Goal: Information Seeking & Learning: Learn about a topic

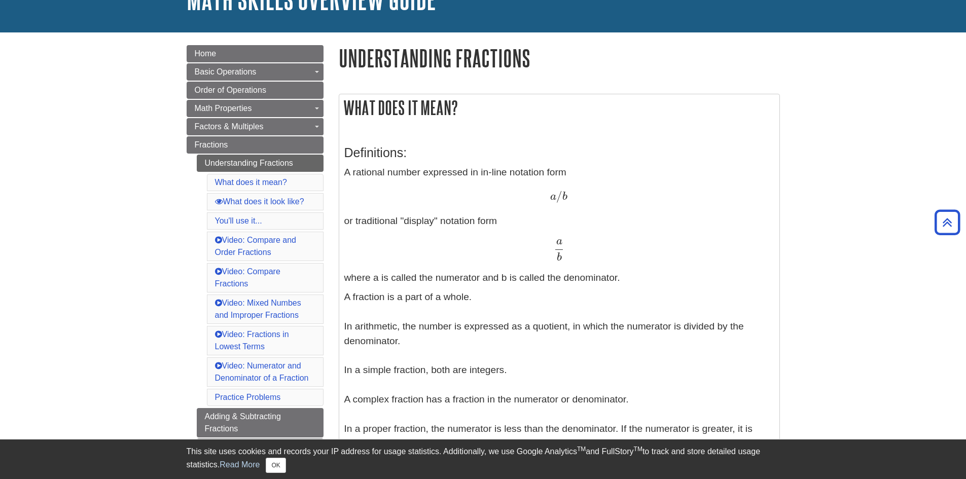
scroll to position [52, 0]
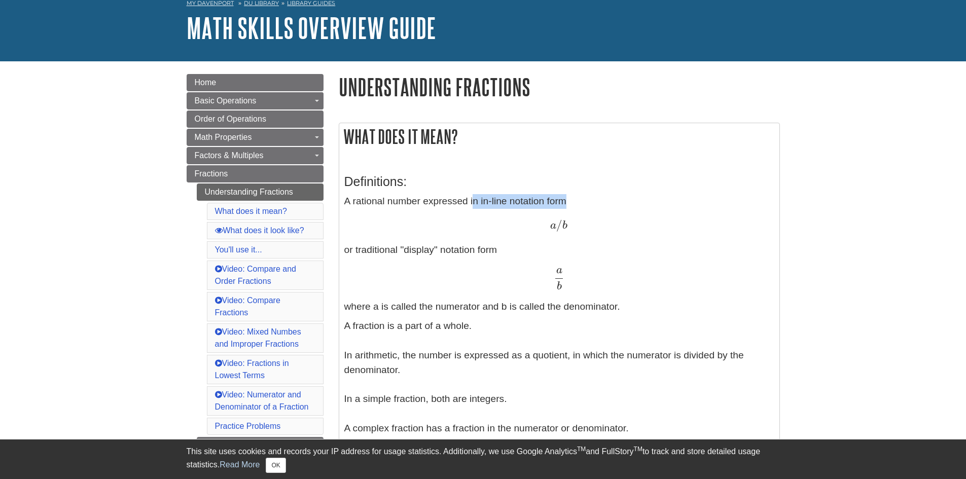
drag, startPoint x: 475, startPoint y: 203, endPoint x: 578, endPoint y: 194, distance: 102.9
click at [578, 194] on div "Definitions: A rational number expressed in in-line notation form a / b a / b o…" at bounding box center [559, 353] width 430 height 379
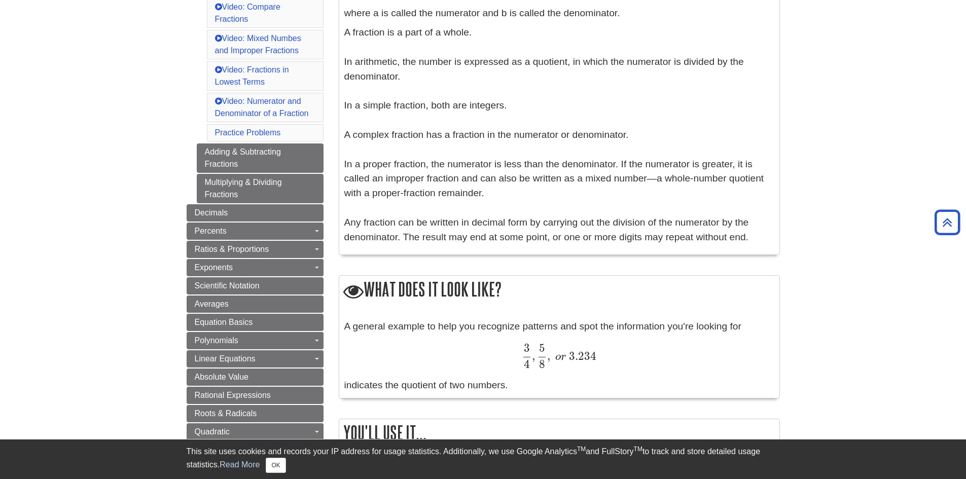
scroll to position [357, 0]
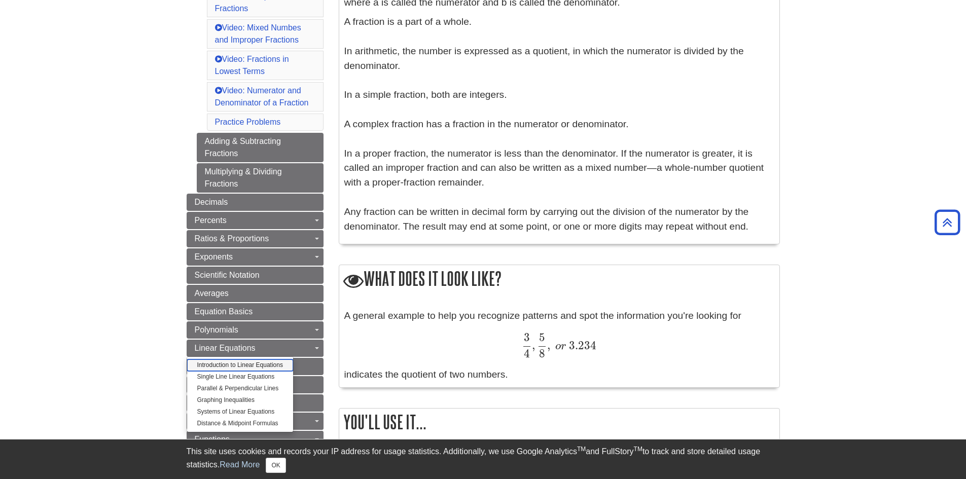
click at [250, 361] on link "Introduction to Linear Equations" at bounding box center [240, 366] width 106 height 12
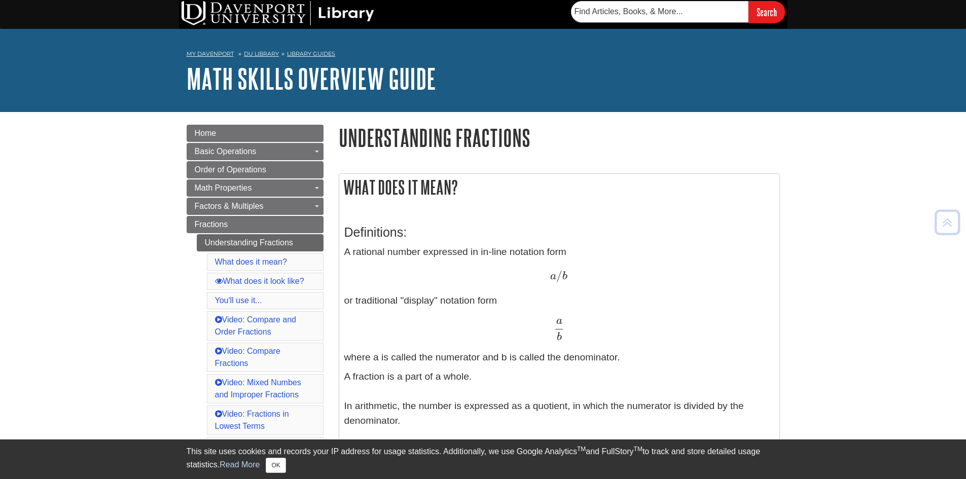
scroll to position [0, 0]
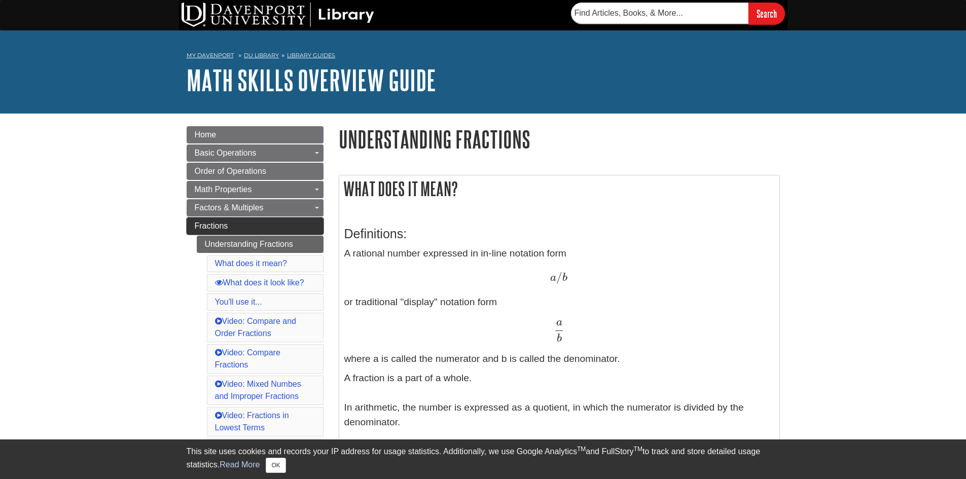
click at [228, 225] on link "Fractions" at bounding box center [255, 226] width 137 height 17
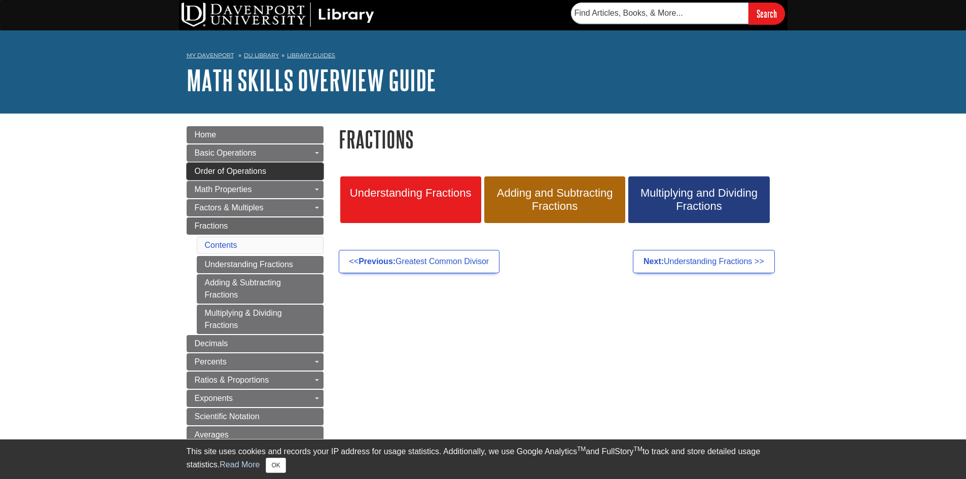
click at [258, 167] on span "Order of Operations" at bounding box center [231, 171] width 72 height 9
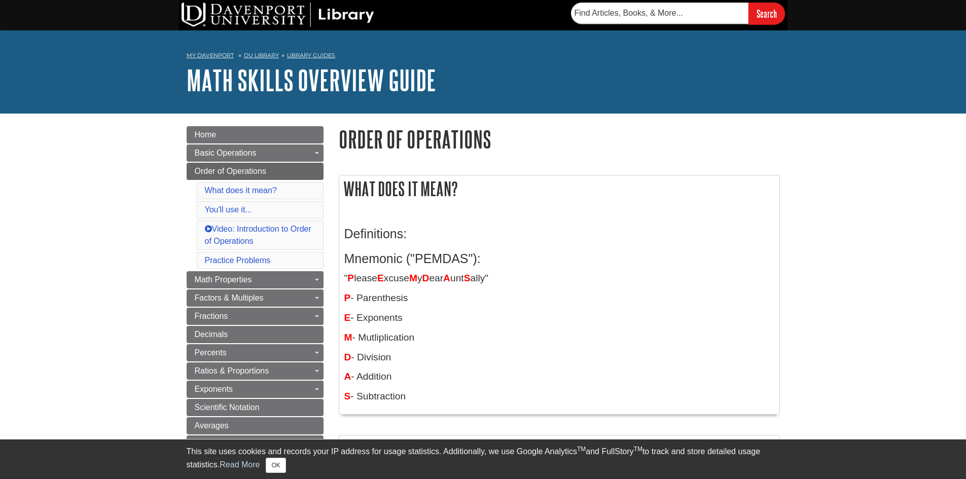
drag, startPoint x: 362, startPoint y: 318, endPoint x: 409, endPoint y: 317, distance: 47.2
click at [409, 317] on p "E - Exponents" at bounding box center [559, 318] width 430 height 15
drag, startPoint x: 377, startPoint y: 332, endPoint x: 449, endPoint y: 332, distance: 72.5
click at [449, 332] on p "M - Mutliplication" at bounding box center [559, 338] width 430 height 15
drag, startPoint x: 363, startPoint y: 359, endPoint x: 412, endPoint y: 358, distance: 49.2
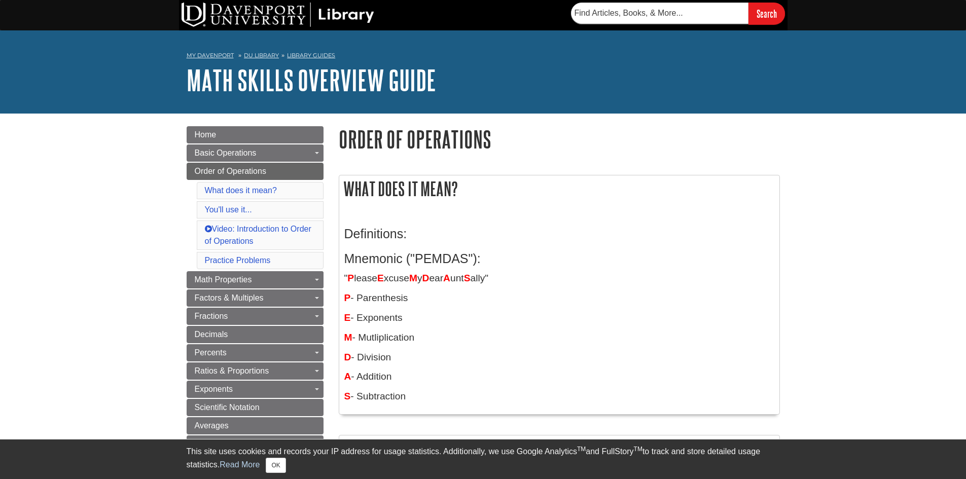
click at [412, 358] on p "D - Division" at bounding box center [559, 357] width 430 height 15
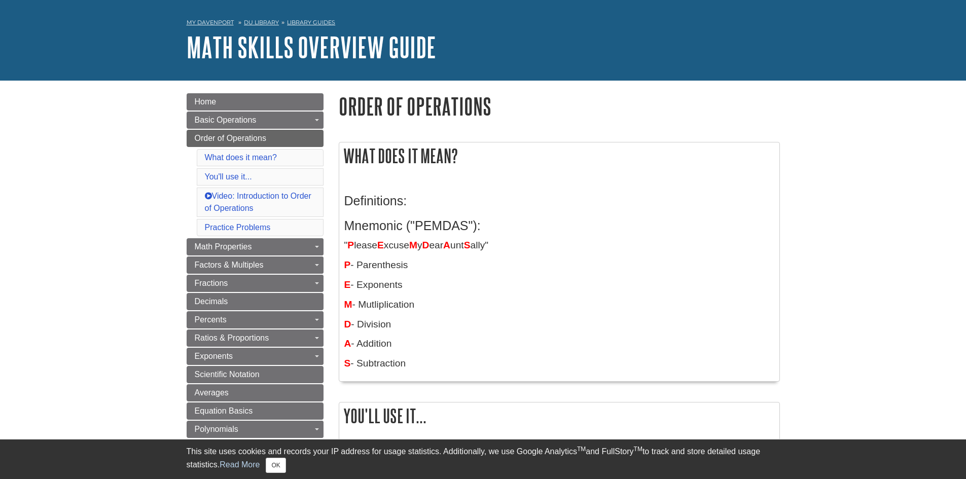
scroll to position [51, 0]
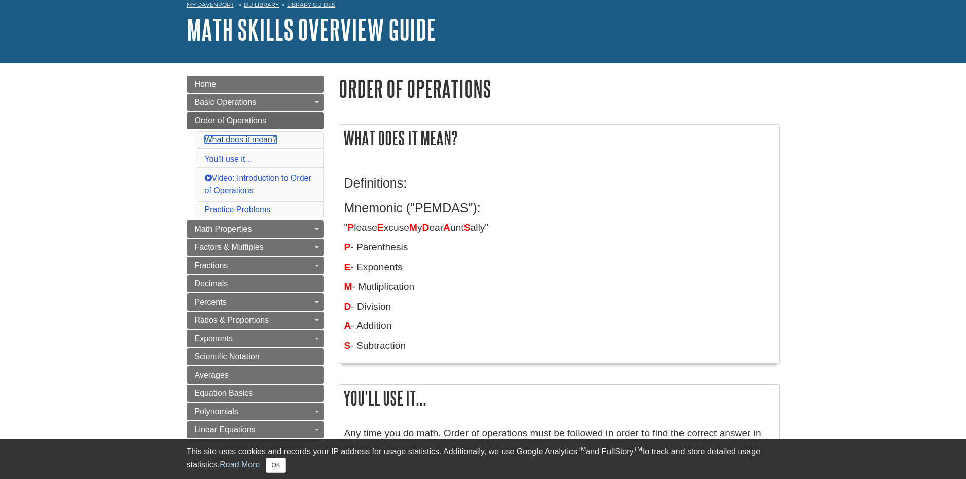
click at [243, 137] on link "What does it mean?" at bounding box center [241, 139] width 72 height 9
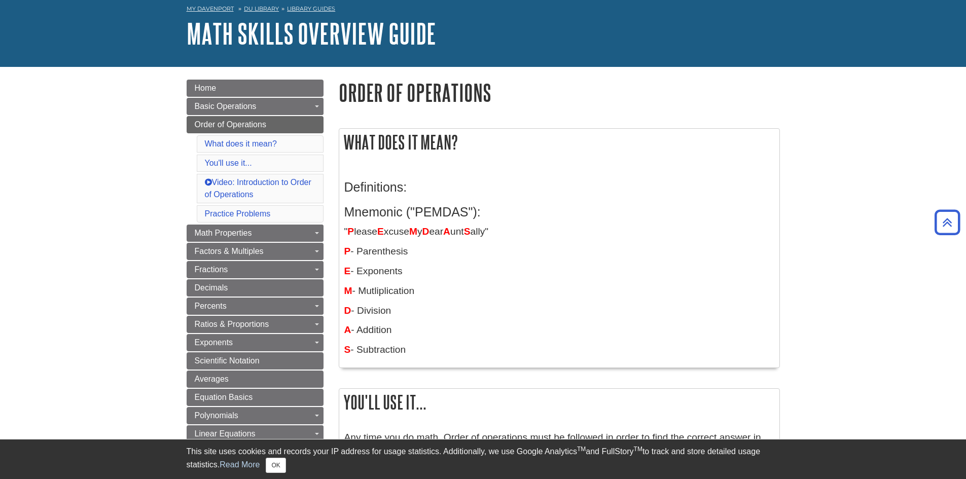
scroll to position [23, 0]
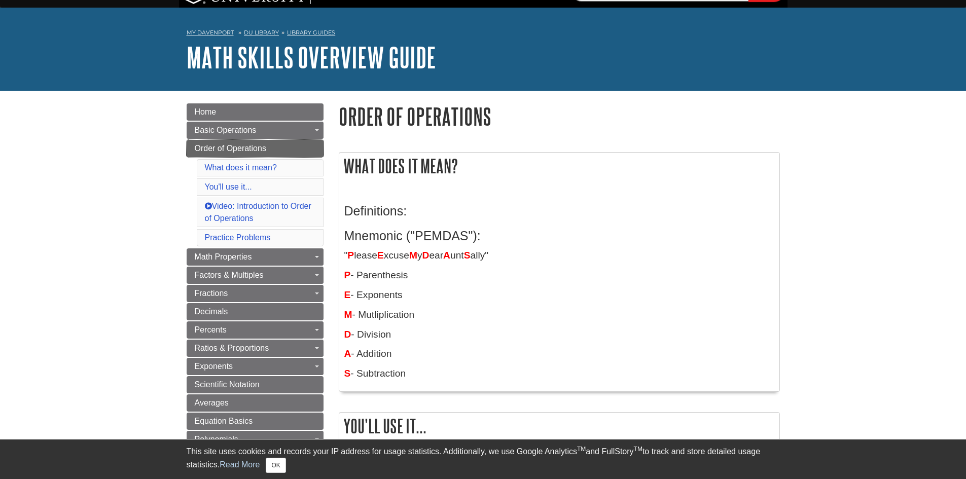
click at [237, 143] on link "Order of Operations" at bounding box center [255, 148] width 137 height 17
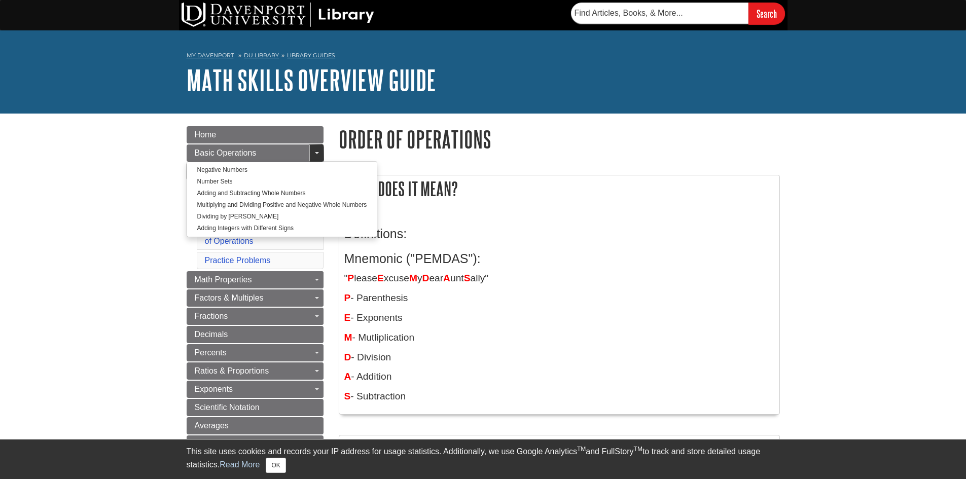
click at [319, 153] on span "Guide Page Menu" at bounding box center [317, 153] width 4 height 2
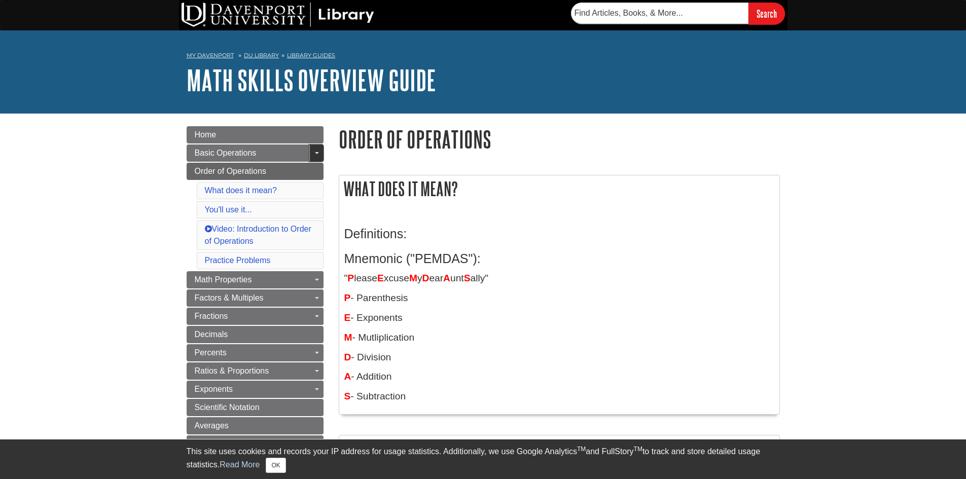
click at [319, 153] on span "Guide Page Menu" at bounding box center [317, 153] width 4 height 2
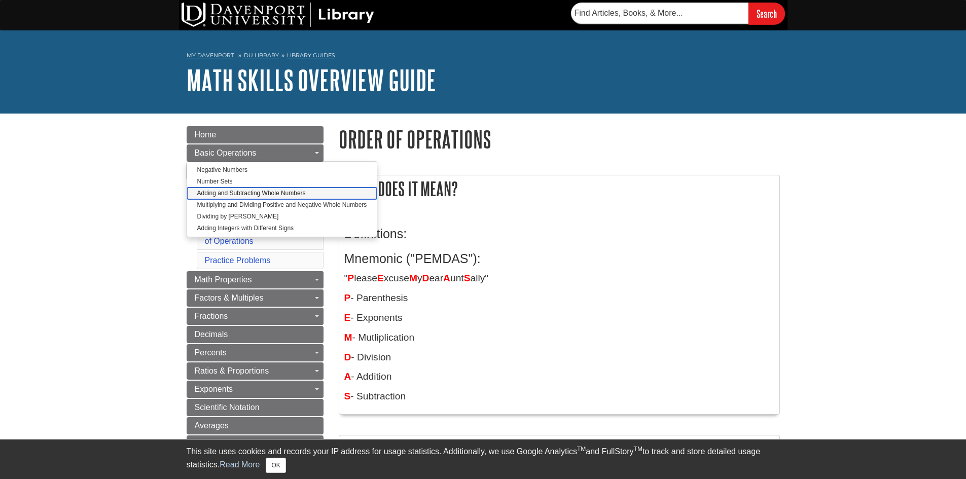
click at [288, 195] on link "Adding and Subtracting Whole Numbers" at bounding box center [282, 194] width 190 height 12
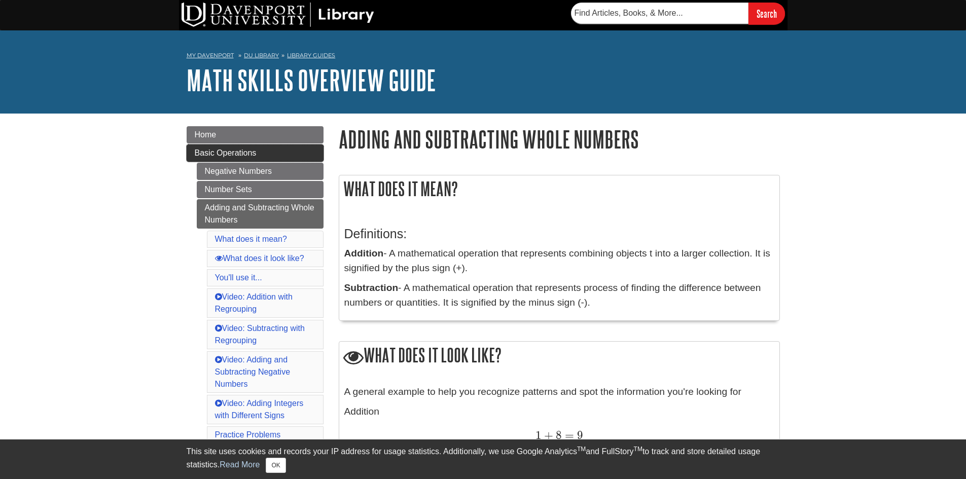
click at [244, 157] on link "Basic Operations" at bounding box center [255, 153] width 137 height 17
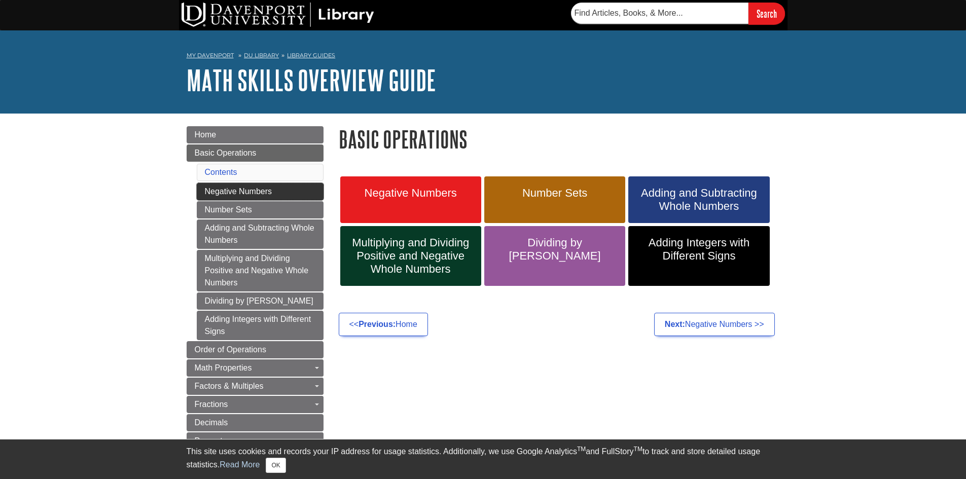
click at [269, 194] on link "Negative Numbers" at bounding box center [260, 191] width 127 height 17
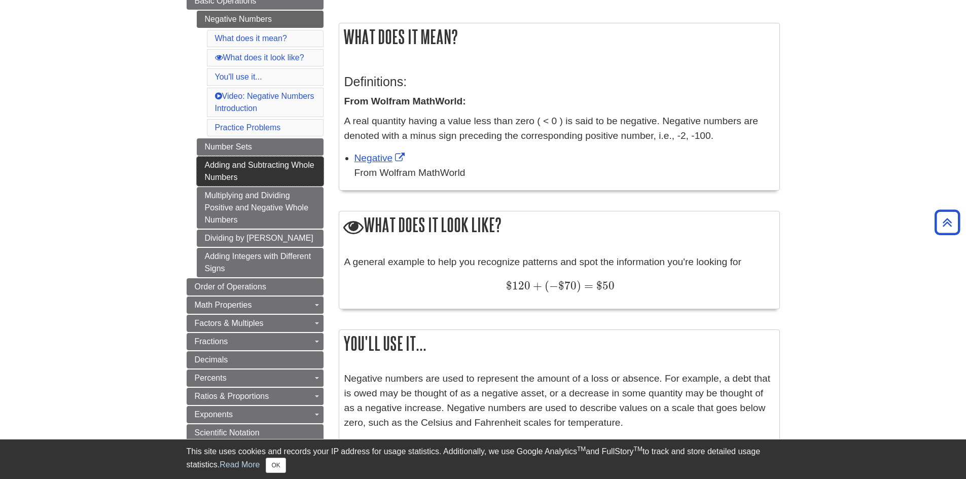
scroll to position [51, 0]
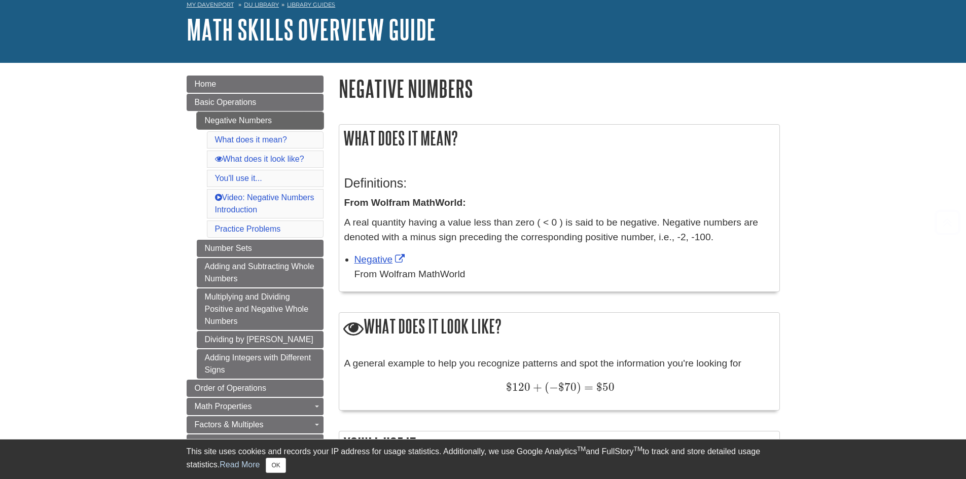
click at [268, 117] on link "Negative Numbers" at bounding box center [260, 120] width 127 height 17
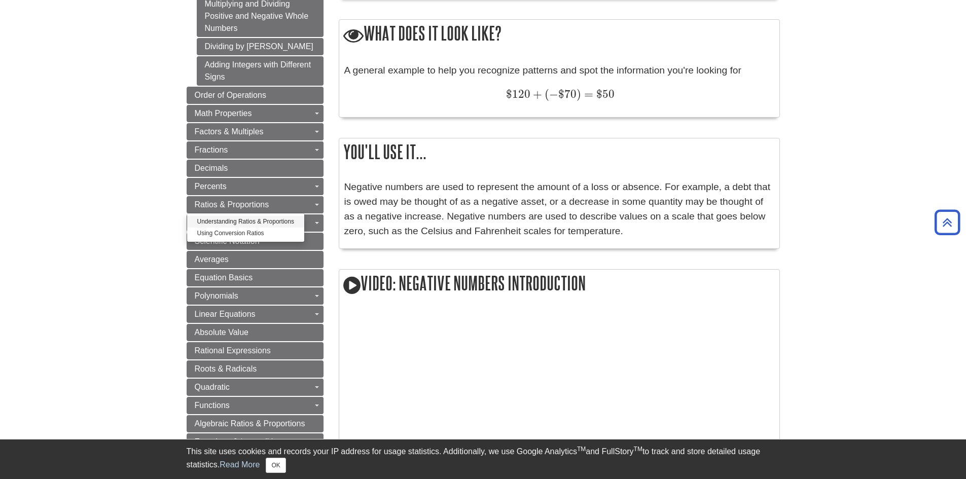
scroll to position [457, 0]
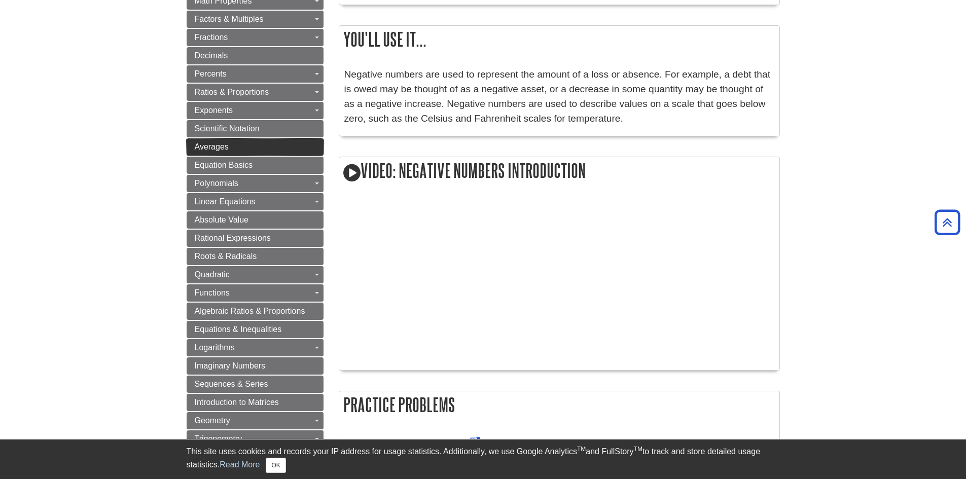
click at [245, 149] on link "Averages" at bounding box center [255, 146] width 137 height 17
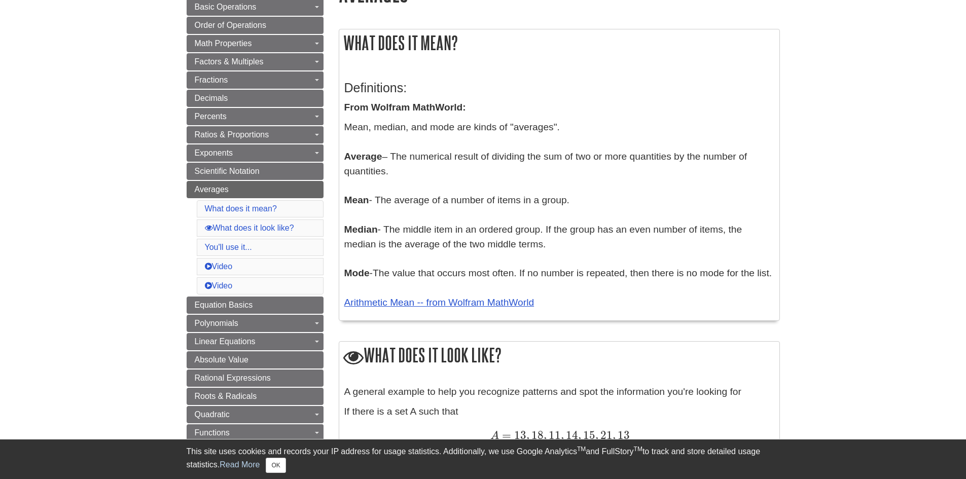
scroll to position [152, 0]
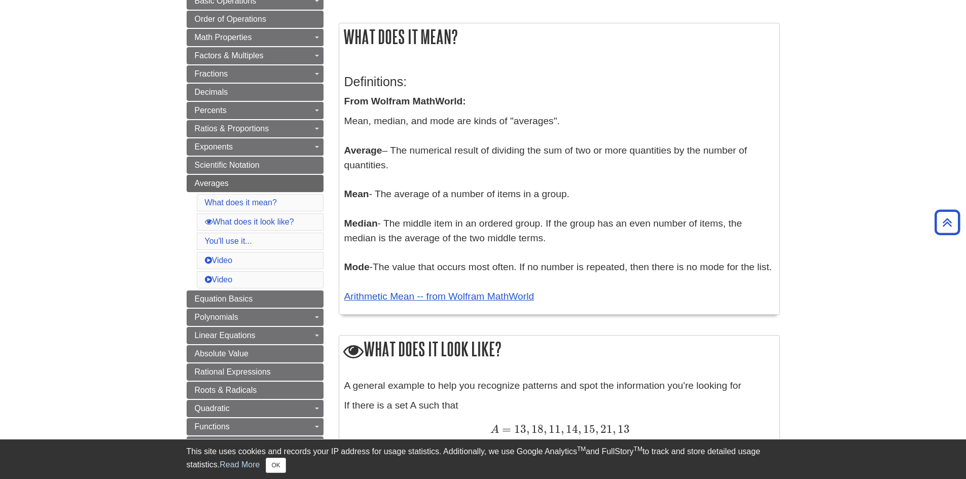
drag, startPoint x: 394, startPoint y: 148, endPoint x: 719, endPoint y: 159, distance: 325.8
click at [719, 159] on p "Mean, median, and mode are kinds of "averages". Average – The numerical result …" at bounding box center [559, 209] width 430 height 190
click at [504, 247] on p "Mean, median, and mode are kinds of "averages". Average – The numerical result …" at bounding box center [559, 209] width 430 height 190
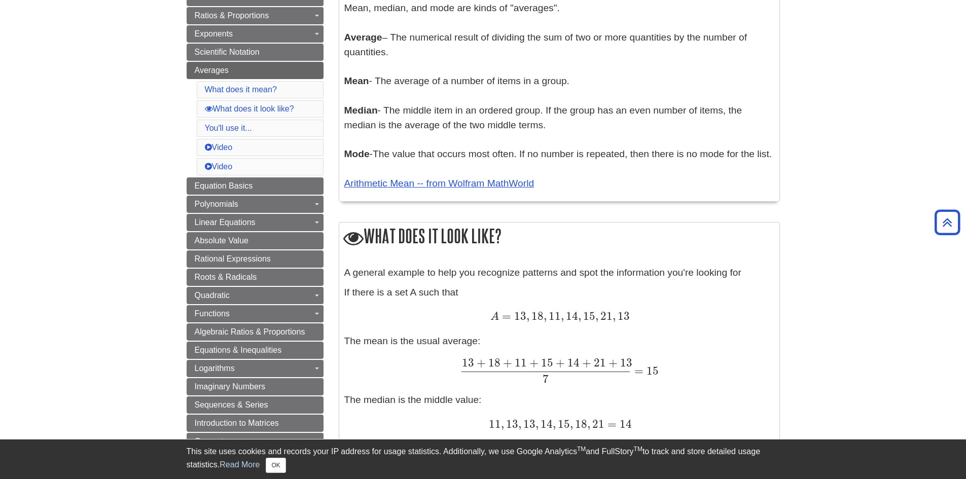
scroll to position [101, 0]
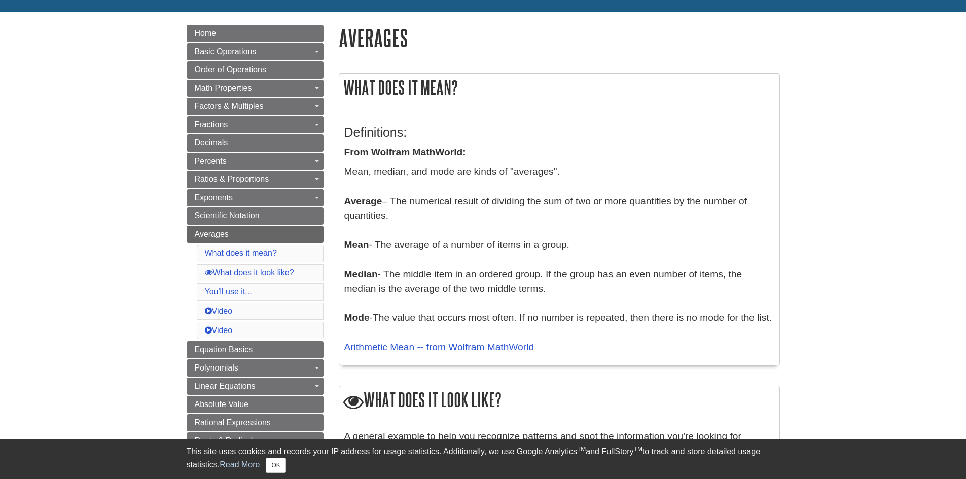
drag, startPoint x: 399, startPoint y: 204, endPoint x: 736, endPoint y: 213, distance: 337.4
click at [736, 213] on p "Mean, median, and mode are kinds of "averages". Average – The numerical result …" at bounding box center [559, 260] width 430 height 190
click at [438, 214] on p "Mean, median, and mode are kinds of "averages". Average – The numerical result …" at bounding box center [559, 260] width 430 height 190
drag, startPoint x: 381, startPoint y: 242, endPoint x: 573, endPoint y: 241, distance: 191.7
click at [573, 241] on p "Mean, median, and mode are kinds of "averages". Average – The numerical result …" at bounding box center [559, 260] width 430 height 190
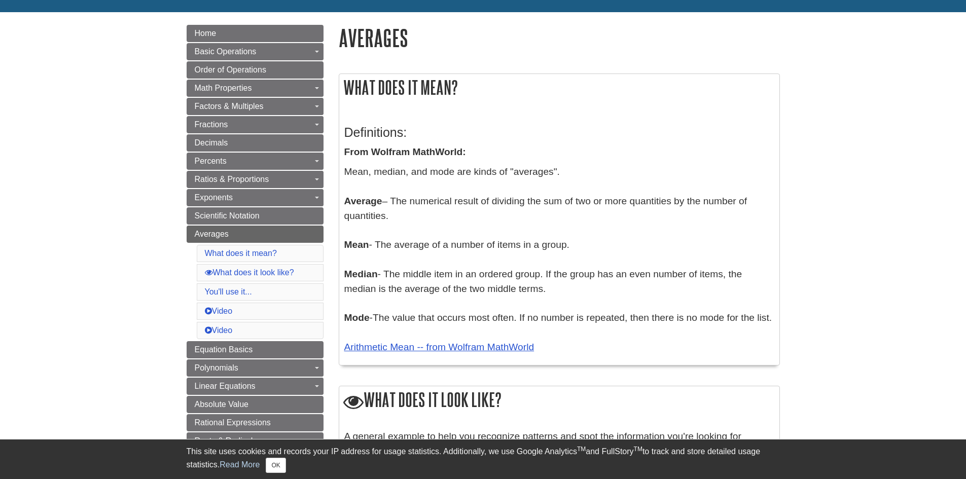
click at [499, 242] on p "Mean, median, and mode are kinds of "averages". Average – The numerical result …" at bounding box center [559, 260] width 430 height 190
drag, startPoint x: 383, startPoint y: 244, endPoint x: 573, endPoint y: 241, distance: 189.7
click at [573, 241] on p "Mean, median, and mode are kinds of "averages". Average – The numerical result …" at bounding box center [559, 260] width 430 height 190
click at [571, 242] on p "Mean, median, and mode are kinds of "averages". Average – The numerical result …" at bounding box center [559, 260] width 430 height 190
drag, startPoint x: 385, startPoint y: 272, endPoint x: 514, endPoint y: 270, distance: 128.9
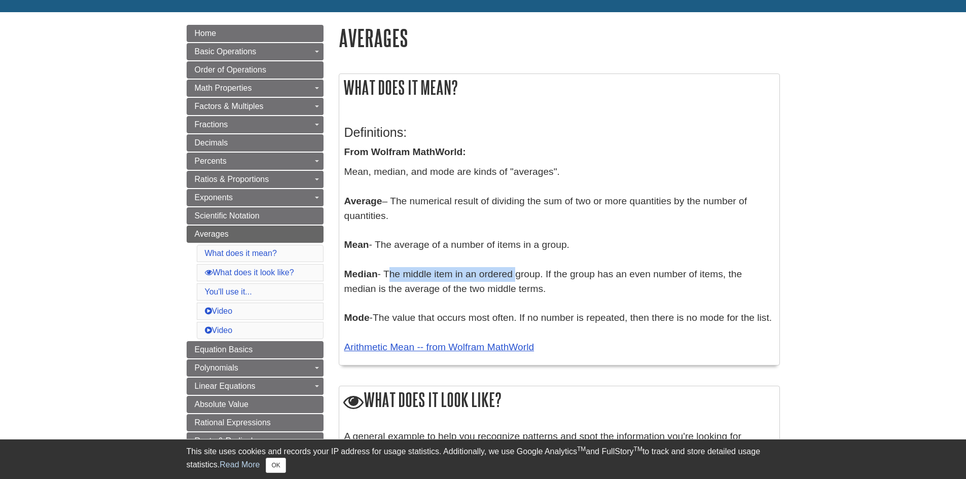
click at [514, 270] on p "Mean, median, and mode are kinds of "averages". Average – The numerical result …" at bounding box center [559, 260] width 430 height 190
click at [480, 280] on p "Mean, median, and mode are kinds of "averages". Average – The numerical result …" at bounding box center [559, 260] width 430 height 190
drag, startPoint x: 388, startPoint y: 271, endPoint x: 542, endPoint y: 276, distance: 153.8
click at [542, 276] on p "Mean, median, and mode are kinds of "averages". Average – The numerical result …" at bounding box center [559, 260] width 430 height 190
drag, startPoint x: 364, startPoint y: 290, endPoint x: 534, endPoint y: 291, distance: 169.9
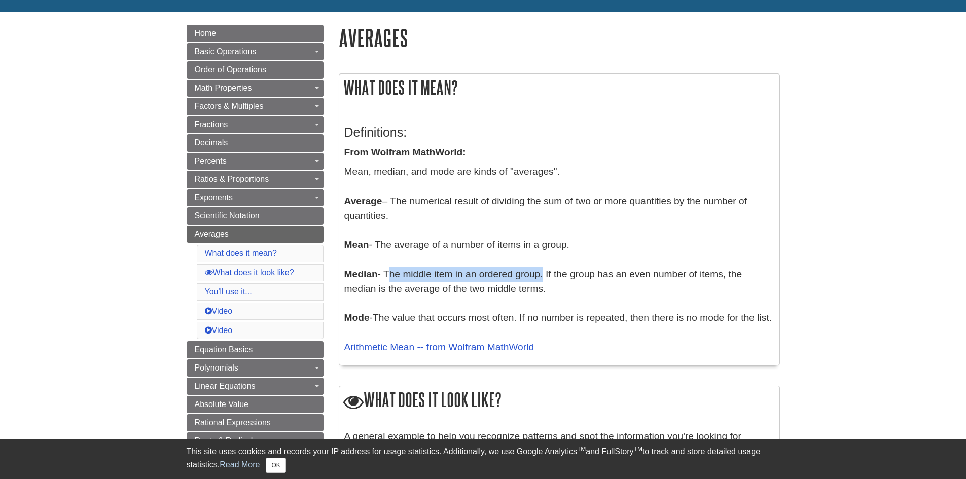
click at [534, 291] on p "Mean, median, and mode are kinds of "averages". Average – The numerical result …" at bounding box center [559, 260] width 430 height 190
click at [590, 333] on p "Mean, median, and mode are kinds of "averages". Average – The numerical result …" at bounding box center [559, 260] width 430 height 190
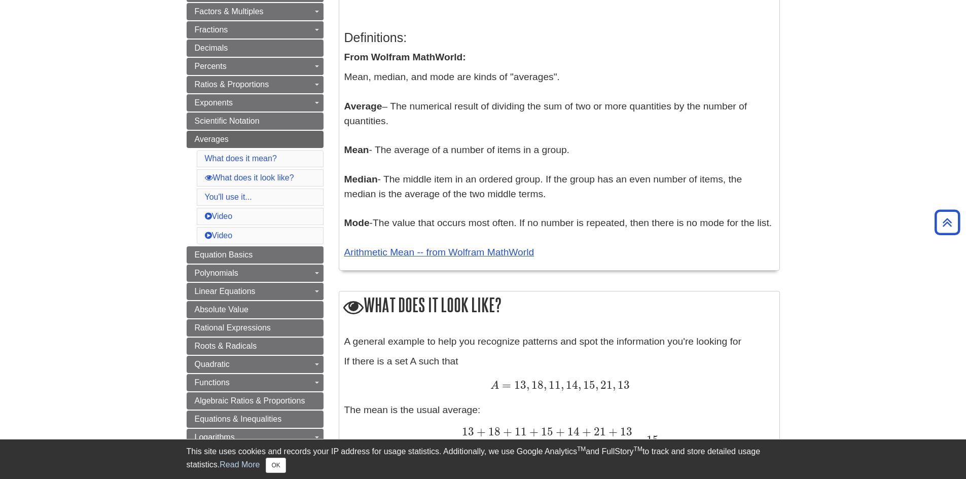
scroll to position [152, 0]
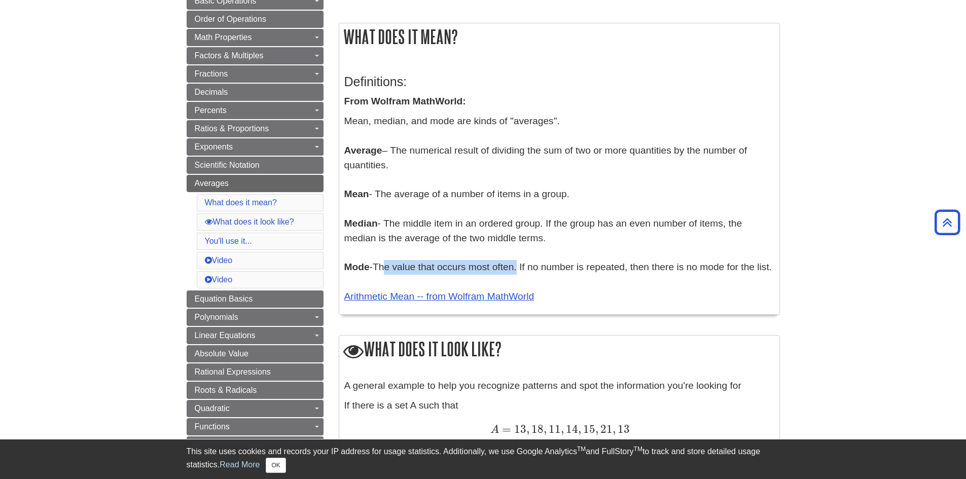
drag, startPoint x: 379, startPoint y: 270, endPoint x: 515, endPoint y: 269, distance: 135.9
click at [515, 269] on p "Mean, median, and mode are kinds of "averages". Average – The numerical result …" at bounding box center [559, 209] width 430 height 190
click at [567, 298] on p "Mean, median, and mode are kinds of "averages". Average – The numerical result …" at bounding box center [559, 209] width 430 height 190
drag, startPoint x: 533, startPoint y: 267, endPoint x: 633, endPoint y: 271, distance: 100.5
click at [633, 271] on p "Mean, median, and mode are kinds of "averages". Average – The numerical result …" at bounding box center [559, 209] width 430 height 190
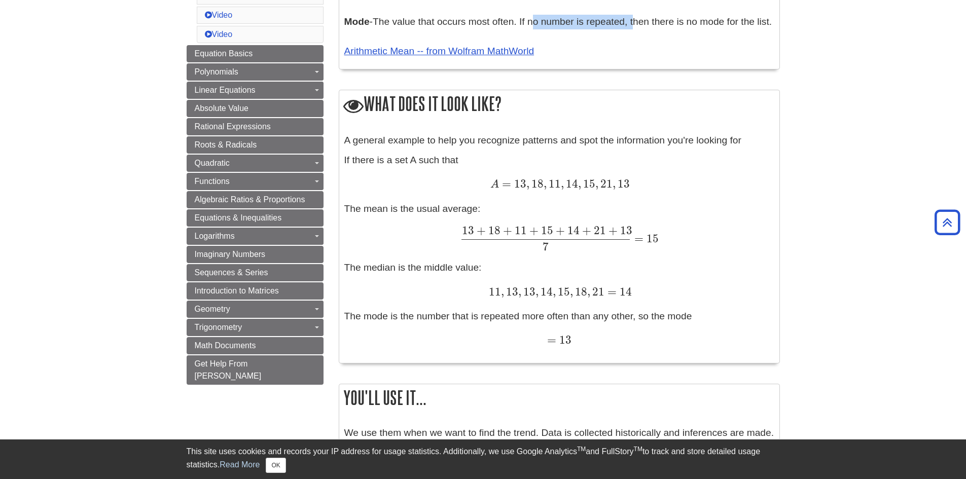
scroll to position [457, 0]
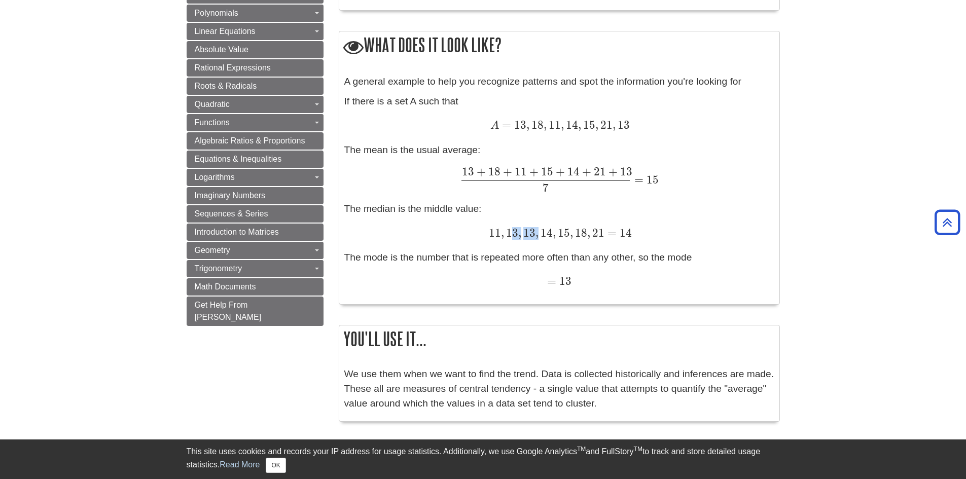
drag, startPoint x: 509, startPoint y: 244, endPoint x: 542, endPoint y: 242, distance: 33.0
click at [542, 239] on span "11 , 13 , 13 , 14 , 15 , 18 , 21" at bounding box center [547, 232] width 116 height 13
click at [710, 277] on div "A general example to help you recognize patterns and spot the information you'r…" at bounding box center [559, 187] width 430 height 225
drag, startPoint x: 468, startPoint y: 187, endPoint x: 644, endPoint y: 196, distance: 175.7
click at [644, 186] on span "13 + 18 + 11 + 15 + 14 + 21 + 13 7 = 15" at bounding box center [559, 179] width 199 height 13
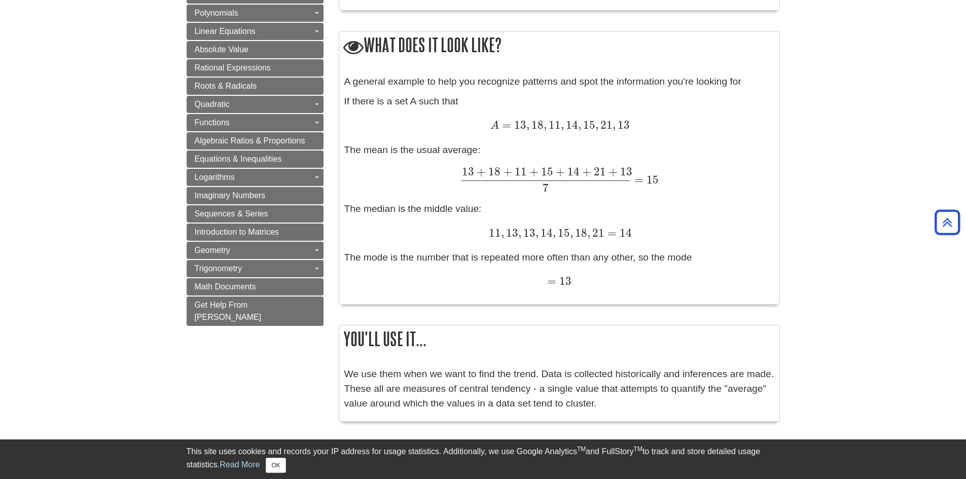
click at [442, 192] on div "13 + 18 + 11 + 15 + 14 + 21 + 13 7 = 15 13 + 18 + 11 + 15 + 14 + 21 + 13 7 = 15" at bounding box center [559, 179] width 430 height 25
click at [675, 219] on div "A general example to help you recognize patterns and spot the information you'r…" at bounding box center [559, 187] width 430 height 225
drag, startPoint x: 519, startPoint y: 137, endPoint x: 631, endPoint y: 141, distance: 112.7
click at [631, 133] on div "A = 13 , 18 , 11 , 14 , 15 , 21 , 13 A = 13 , 18 , 11 , 14 , 15 , 21 , 13" at bounding box center [559, 126] width 430 height 15
click at [437, 185] on div "13 + 18 + 11 + 15 + 14 + 21 + 13 7 = 15 13 + 18 + 11 + 15 + 14 + 21 + 13 7 = 15" at bounding box center [559, 179] width 430 height 25
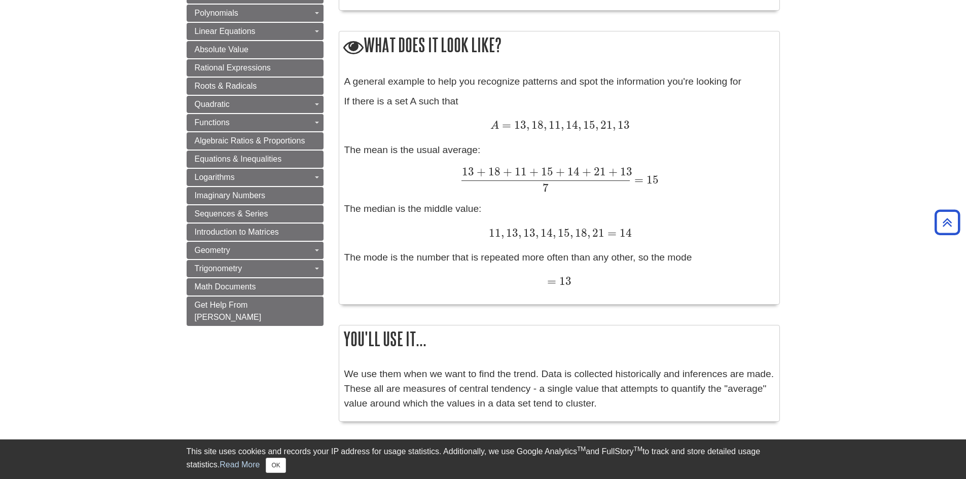
drag, startPoint x: 400, startPoint y: 168, endPoint x: 485, endPoint y: 171, distance: 85.3
click at [485, 171] on div "A general example to help you recognize patterns and spot the information you'r…" at bounding box center [559, 187] width 430 height 225
click at [496, 222] on div "A general example to help you recognize patterns and spot the information you'r…" at bounding box center [559, 187] width 430 height 225
click at [663, 150] on div "A general example to help you recognize patterns and spot the information you'r…" at bounding box center [559, 187] width 430 height 225
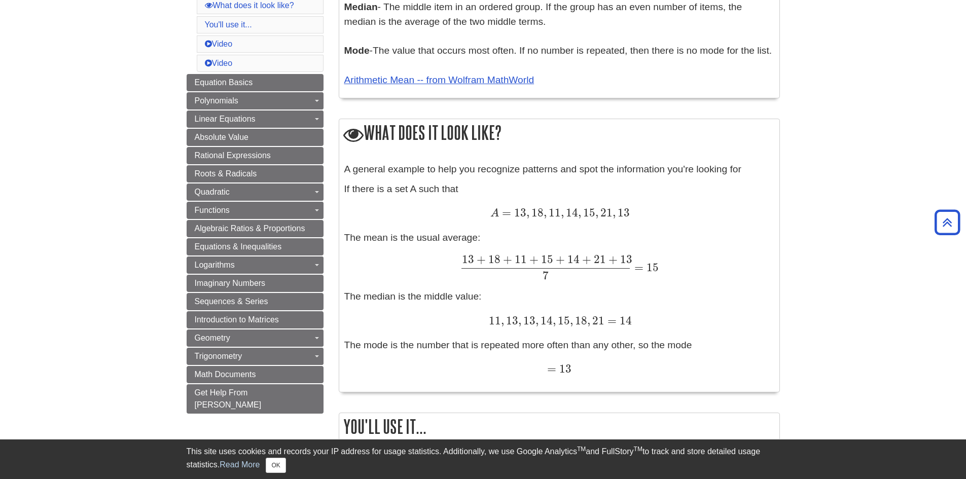
scroll to position [355, 0]
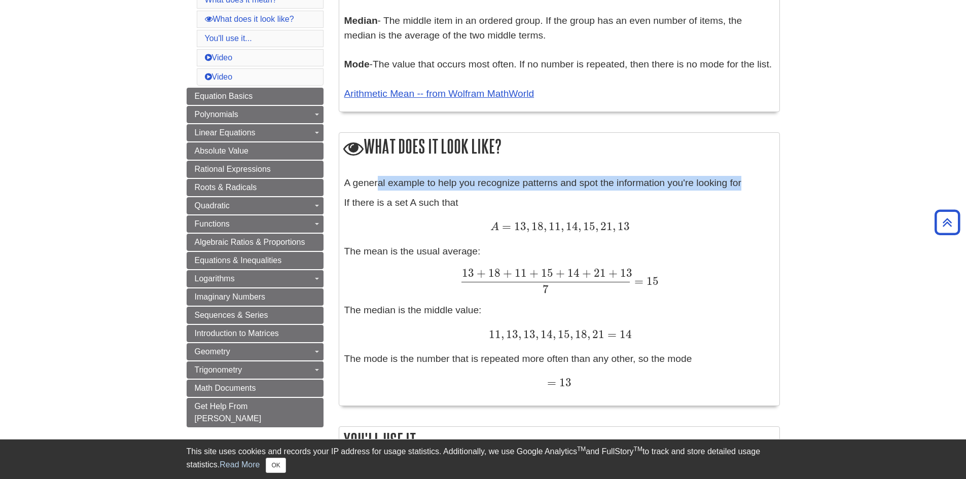
drag, startPoint x: 377, startPoint y: 199, endPoint x: 747, endPoint y: 191, distance: 369.4
click at [747, 191] on p "A general example to help you recognize patterns and spot the information you'r…" at bounding box center [559, 183] width 430 height 15
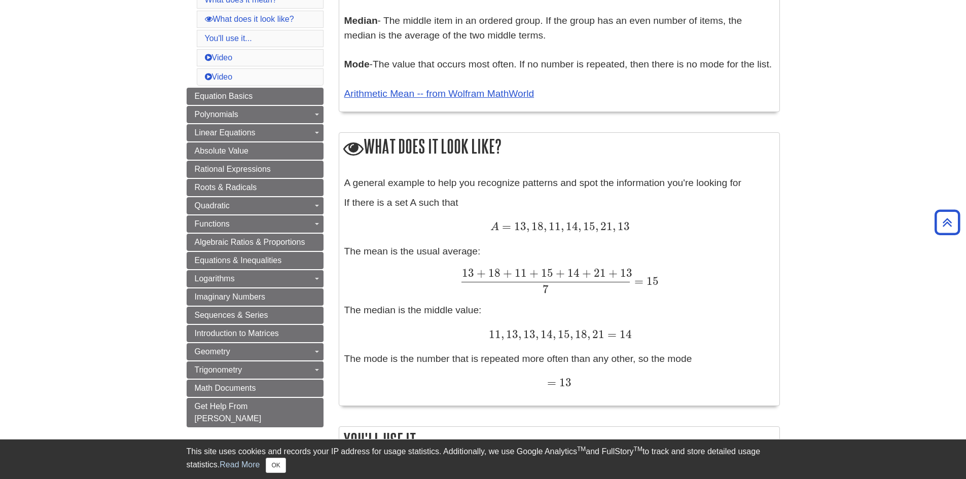
click at [371, 232] on div "A general example to help you recognize patterns and spot the information you'r…" at bounding box center [559, 288] width 430 height 225
drag, startPoint x: 358, startPoint y: 223, endPoint x: 470, endPoint y: 218, distance: 112.2
click at [470, 218] on div "A general example to help you recognize patterns and spot the information you'r…" at bounding box center [559, 288] width 430 height 225
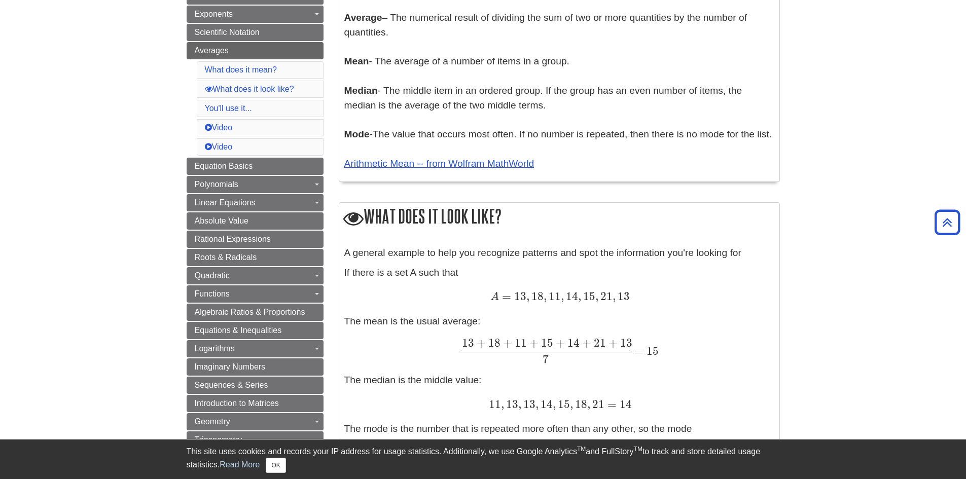
scroll to position [101, 0]
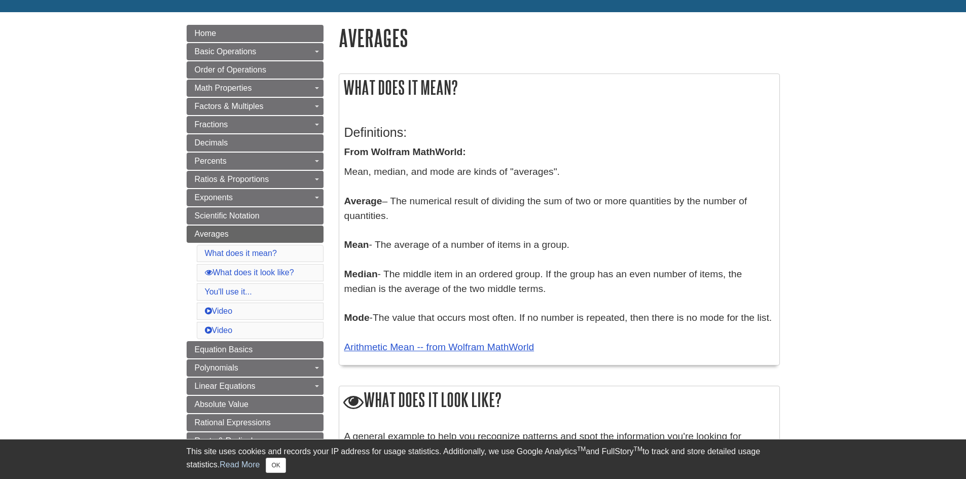
drag, startPoint x: 407, startPoint y: 200, endPoint x: 749, endPoint y: 209, distance: 342.5
click at [749, 209] on p "Mean, median, and mode are kinds of "averages". Average – The numerical result …" at bounding box center [559, 260] width 430 height 190
click at [409, 203] on p "Mean, median, and mode are kinds of "averages". Average – The numerical result …" at bounding box center [559, 260] width 430 height 190
drag, startPoint x: 386, startPoint y: 243, endPoint x: 558, endPoint y: 245, distance: 172.5
click at [558, 245] on p "Mean, median, and mode are kinds of "averages". Average – The numerical result …" at bounding box center [559, 260] width 430 height 190
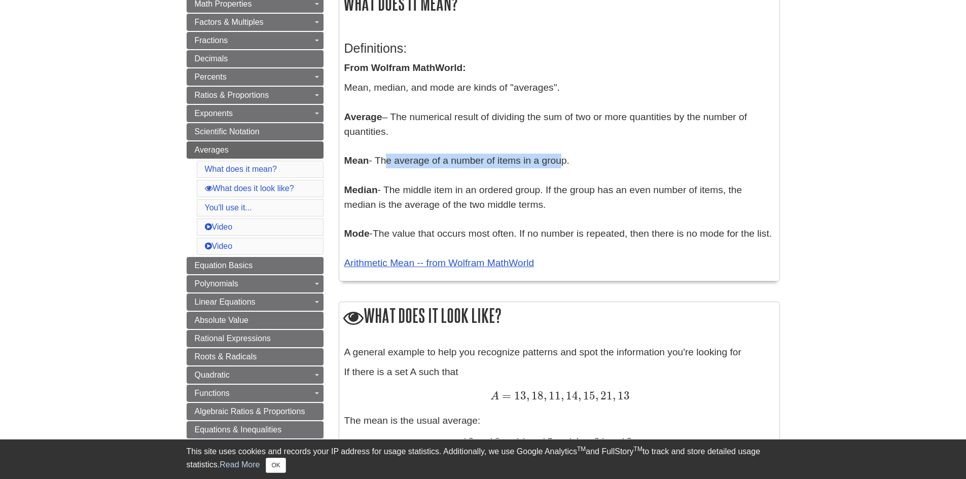
scroll to position [355, 0]
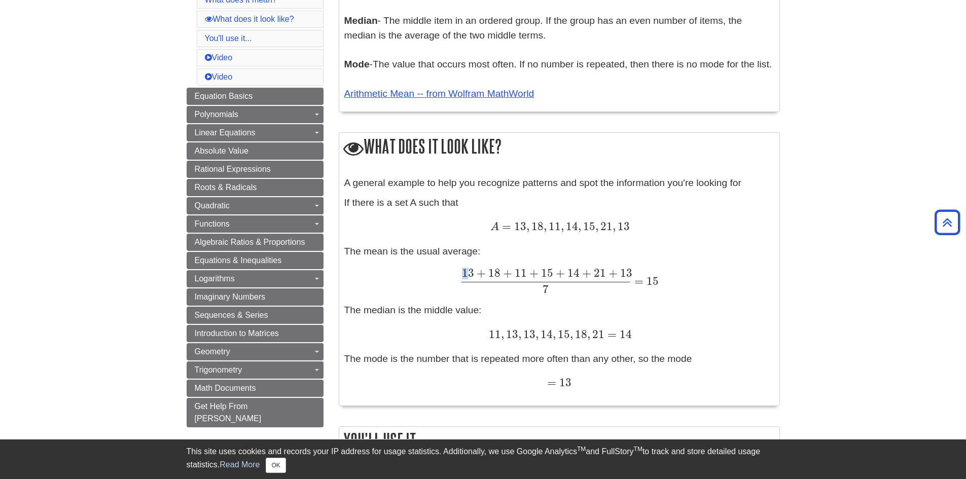
drag, startPoint x: 467, startPoint y: 288, endPoint x: 640, endPoint y: 283, distance: 173.5
click at [640, 283] on span "13 + 18 + 11 + 15 + 14 + 21 + 13 7 = 15" at bounding box center [559, 274] width 199 height 28
click at [553, 288] on span "13 + 18 + 11 + 15 + 14 + 21 + 13 7" at bounding box center [545, 280] width 171 height 13
click at [551, 294] on span "13 + 18 + 11 + 15 + 14 + 21 + 13 7 = 15" at bounding box center [559, 281] width 199 height 25
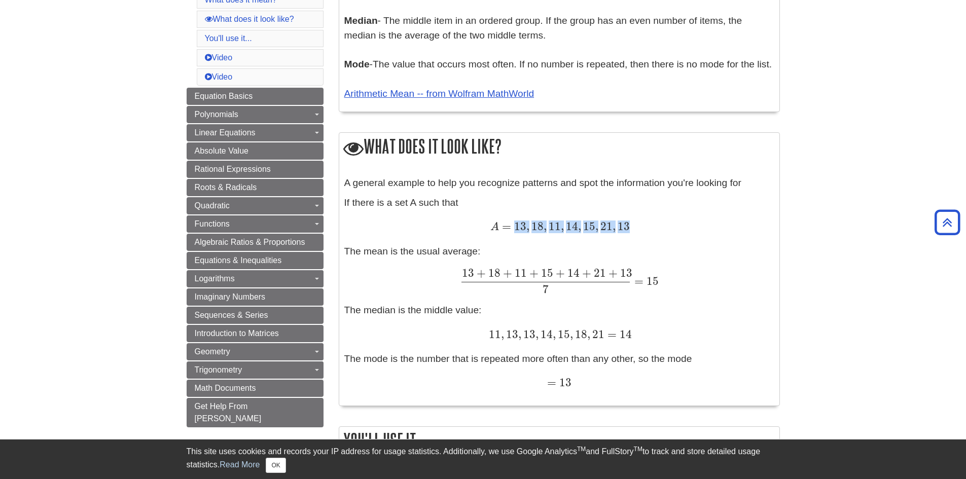
drag, startPoint x: 513, startPoint y: 238, endPoint x: 640, endPoint y: 245, distance: 127.0
click at [640, 235] on div "A = 13 , 18 , 11 , 14 , 15 , 21 , 13 A = 13 , 18 , 11 , 14 , 15 , 21 , 13" at bounding box center [559, 227] width 430 height 15
click at [668, 278] on div "A general example to help you recognize patterns and spot the information you'r…" at bounding box center [559, 288] width 430 height 225
drag, startPoint x: 380, startPoint y: 270, endPoint x: 496, endPoint y: 271, distance: 115.2
click at [496, 271] on div "A general example to help you recognize patterns and spot the information you'r…" at bounding box center [559, 288] width 430 height 225
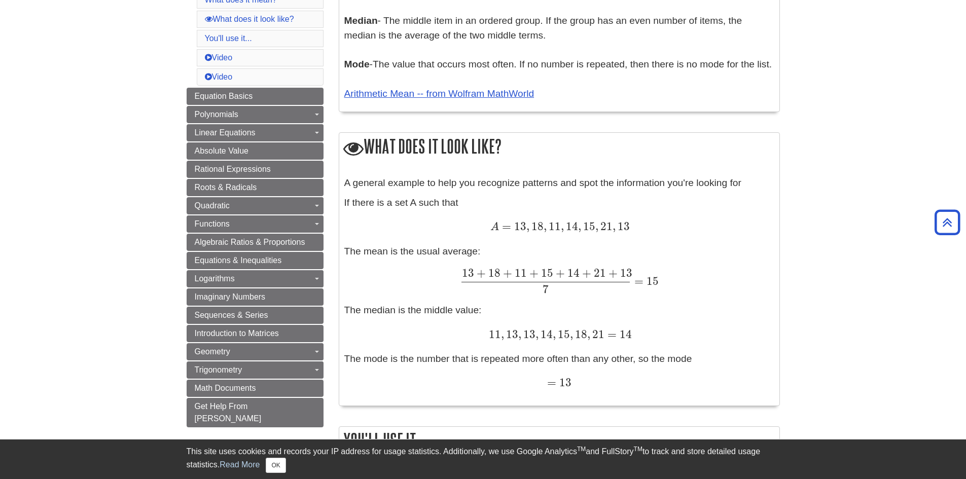
click at [433, 292] on div "13 + 18 + 11 + 15 + 14 + 21 + 13 7 = 15 13 + 18 + 11 + 15 + 14 + 21 + 13 7 = 15" at bounding box center [559, 281] width 430 height 25
drag, startPoint x: 355, startPoint y: 219, endPoint x: 478, endPoint y: 218, distance: 123.3
click at [478, 218] on div "A general example to help you recognize patterns and spot the information you'r…" at bounding box center [559, 288] width 430 height 225
click at [461, 235] on div "A = 13 , 18 , 11 , 14 , 15 , 21 , 13 A = 13 , 18 , 11 , 14 , 15 , 21 , 13" at bounding box center [559, 227] width 430 height 15
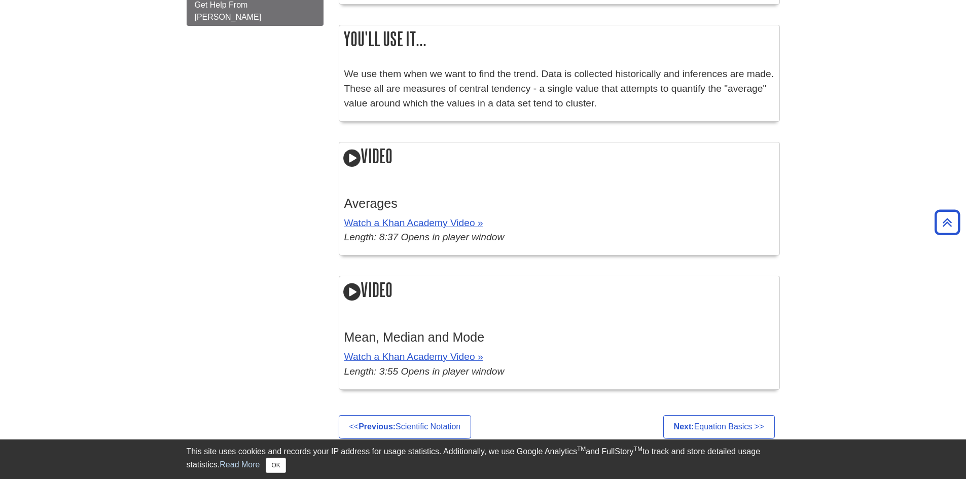
scroll to position [761, 0]
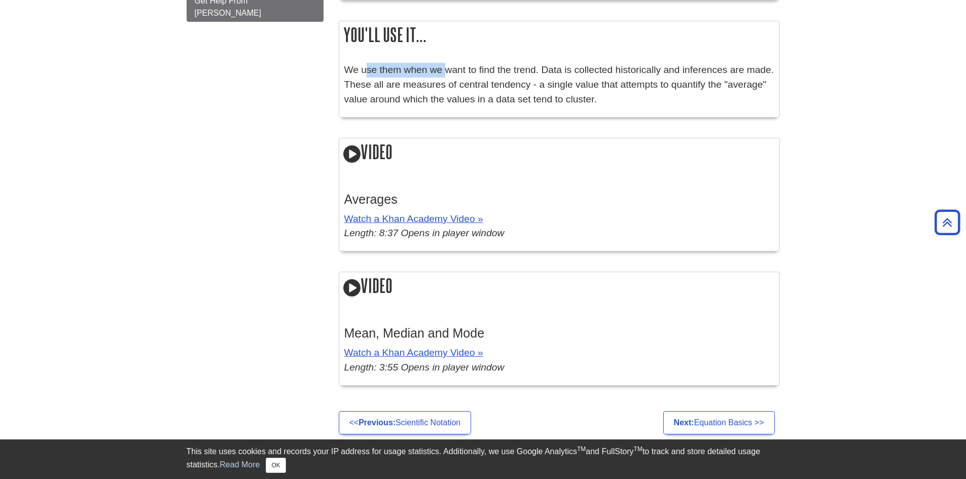
drag, startPoint x: 369, startPoint y: 88, endPoint x: 447, endPoint y: 87, distance: 78.1
click at [447, 87] on p "We use them when we want to find the trend. Data is collected historically and …" at bounding box center [559, 85] width 430 height 44
click at [485, 100] on p "We use them when we want to find the trend. Data is collected historically and …" at bounding box center [559, 85] width 430 height 44
drag, startPoint x: 478, startPoint y: 84, endPoint x: 530, endPoint y: 84, distance: 51.2
click at [530, 84] on p "We use them when we want to find the trend. Data is collected historically and …" at bounding box center [559, 85] width 430 height 44
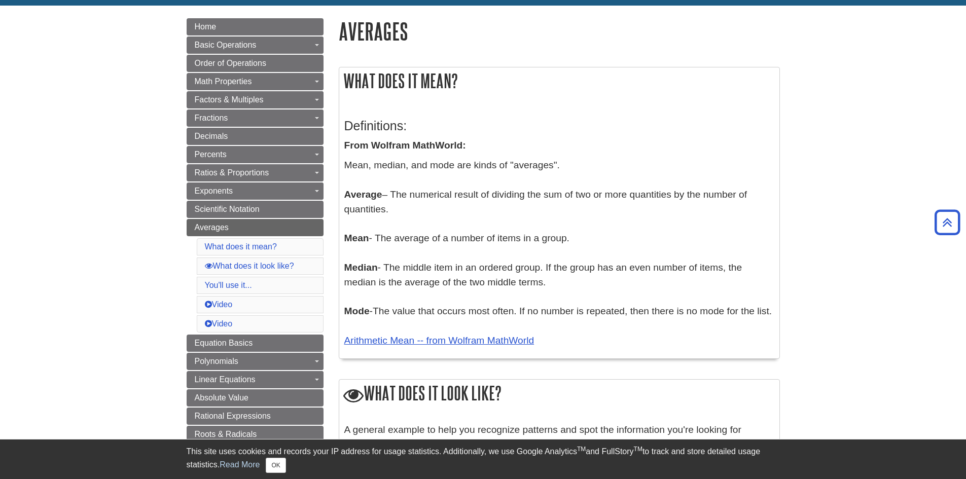
scroll to position [101, 0]
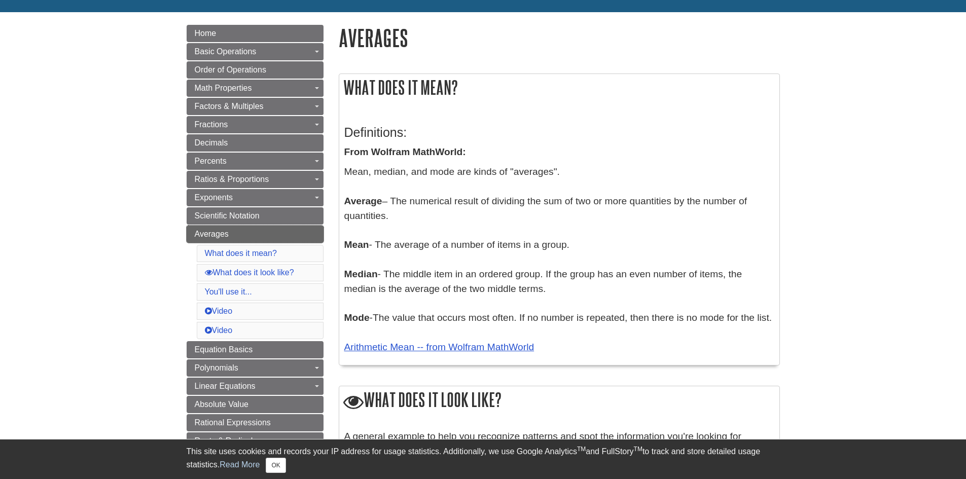
click at [213, 232] on span "Averages" at bounding box center [212, 234] width 34 height 9
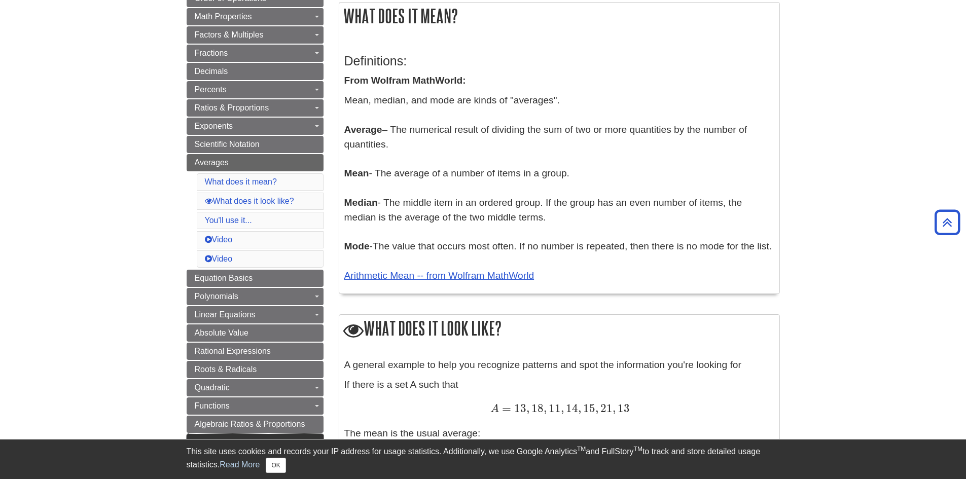
scroll to position [51, 0]
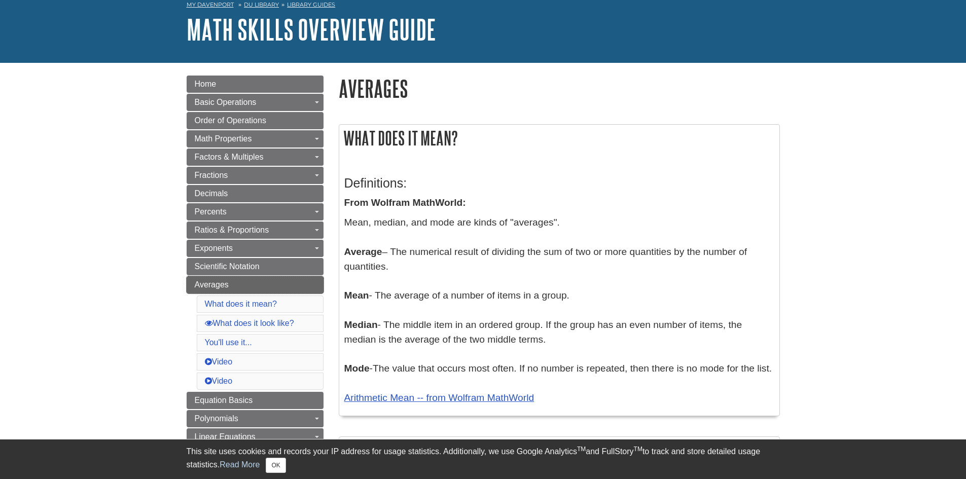
click at [306, 280] on link "Averages" at bounding box center [255, 284] width 137 height 17
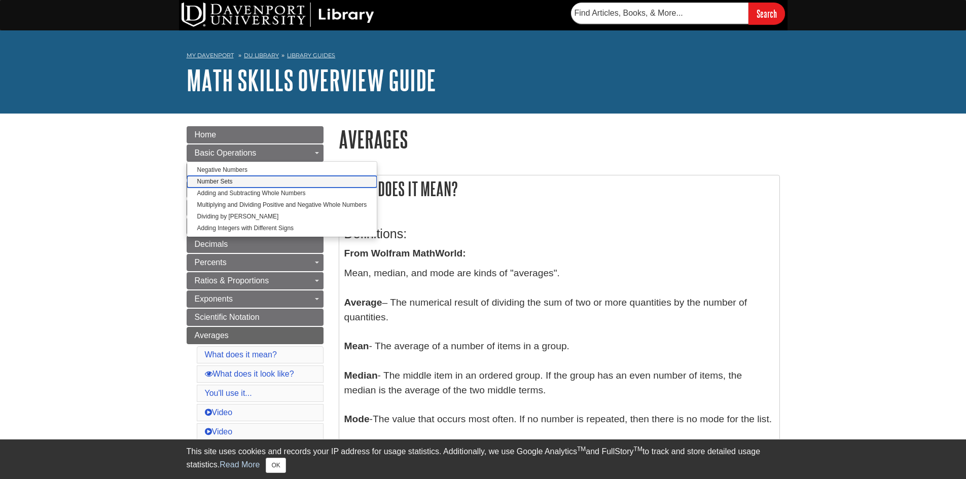
click at [219, 182] on link "Number Sets" at bounding box center [282, 182] width 190 height 12
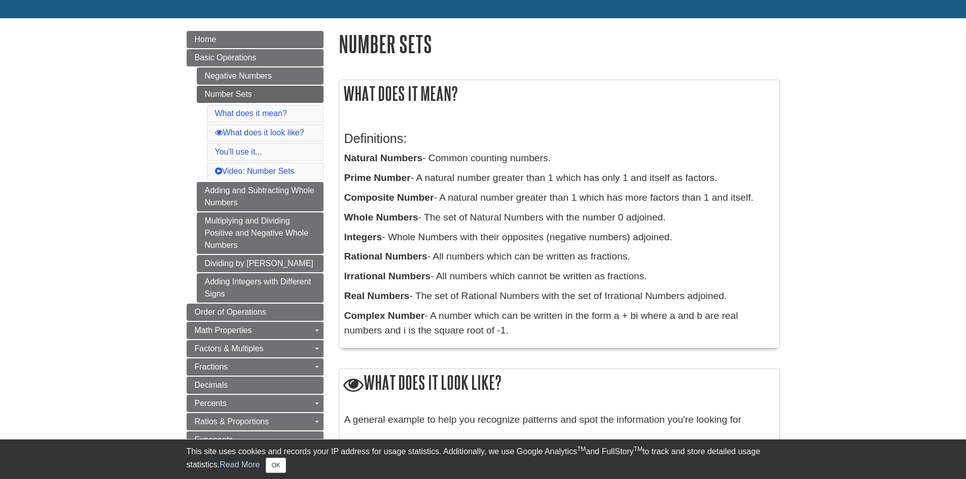
scroll to position [101, 0]
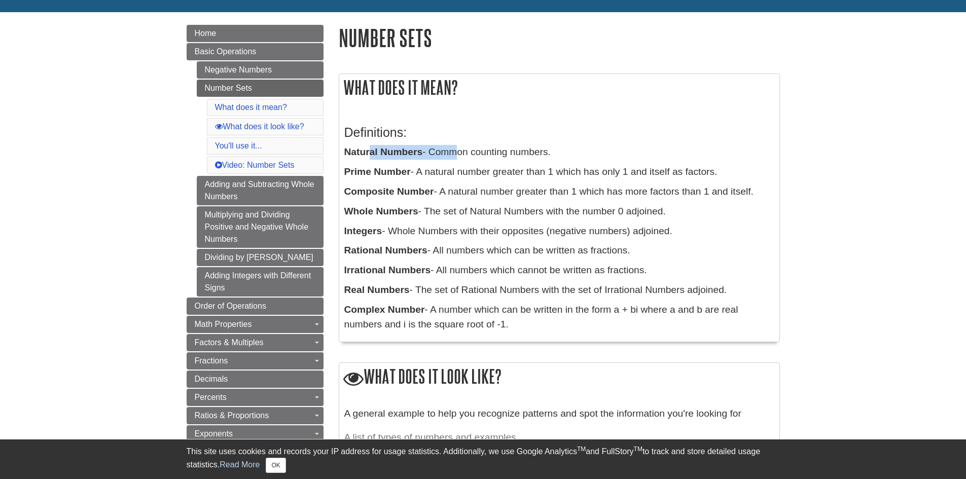
drag, startPoint x: 368, startPoint y: 155, endPoint x: 453, endPoint y: 153, distance: 85.3
click at [453, 153] on p "Natural Numbers - Common counting numbers." at bounding box center [559, 152] width 430 height 15
click at [409, 194] on b "Composite Number" at bounding box center [389, 191] width 90 height 11
drag, startPoint x: 370, startPoint y: 197, endPoint x: 456, endPoint y: 197, distance: 85.7
click at [456, 197] on p "Composite Number - A natural number greater than 1 which has more factors than …" at bounding box center [559, 192] width 430 height 15
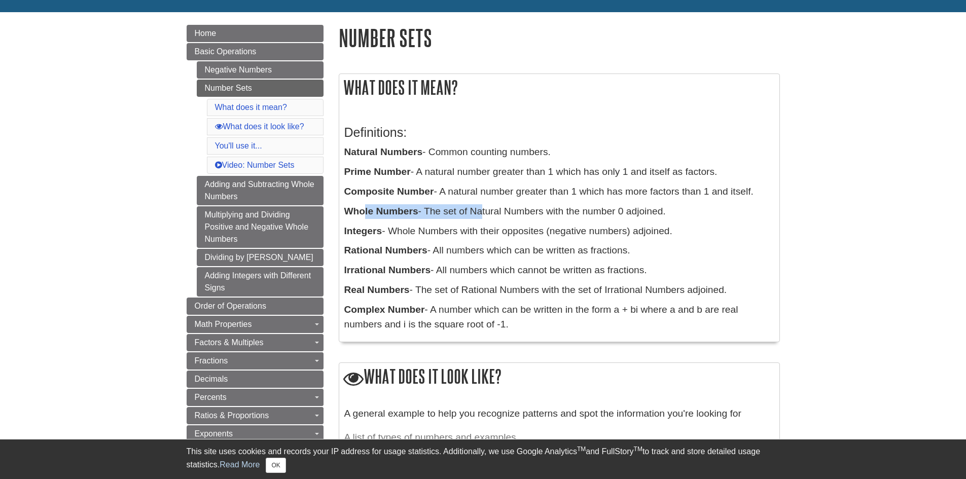
drag, startPoint x: 366, startPoint y: 217, endPoint x: 477, endPoint y: 216, distance: 111.1
click at [477, 216] on p "Whole Numbers - The set of Natural Numbers with the number 0 adjoined." at bounding box center [559, 211] width 430 height 15
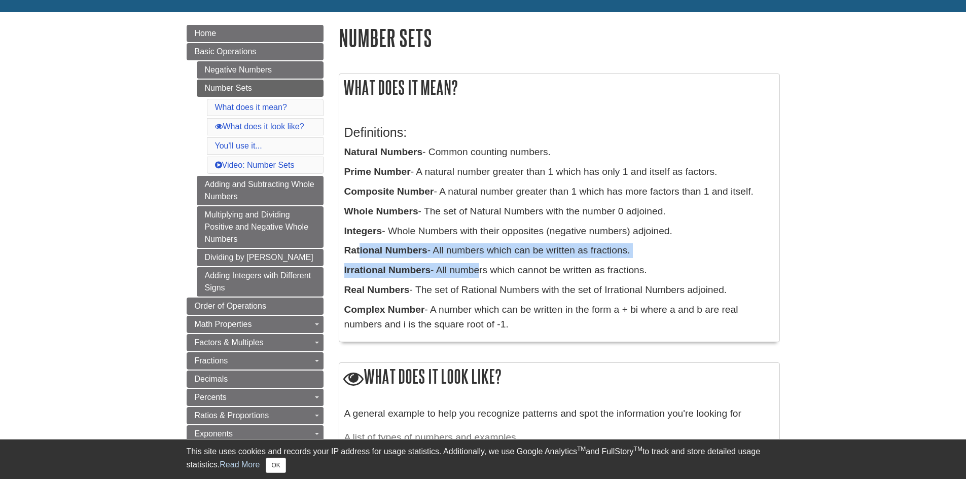
drag, startPoint x: 359, startPoint y: 255, endPoint x: 479, endPoint y: 264, distance: 120.6
click at [479, 264] on div "Definitions: Natural Numbers - Common counting numbers. Prime Number - A natura…" at bounding box center [559, 226] width 430 height 222
click at [399, 274] on b "Irrational Numbers" at bounding box center [387, 270] width 87 height 11
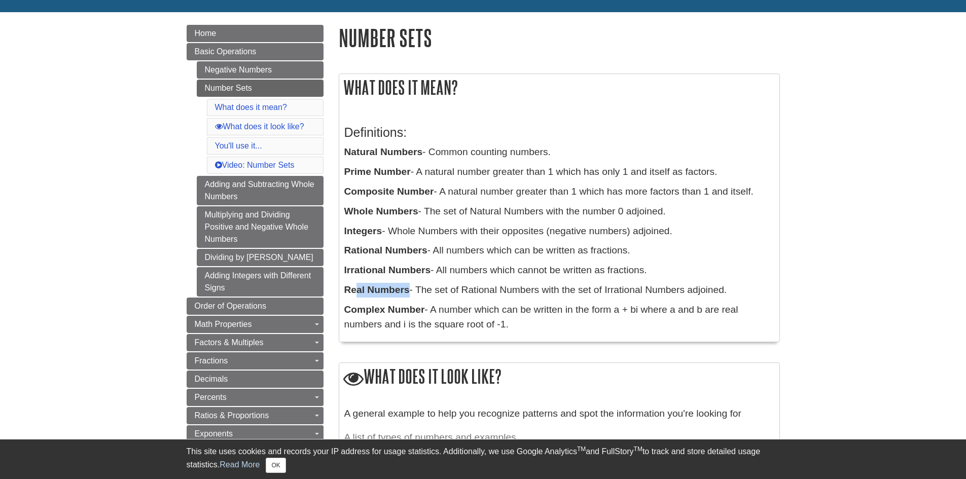
drag, startPoint x: 358, startPoint y: 291, endPoint x: 409, endPoint y: 291, distance: 51.7
click at [409, 291] on b "Real Numbers" at bounding box center [376, 290] width 65 height 11
drag, startPoint x: 379, startPoint y: 311, endPoint x: 459, endPoint y: 308, distance: 79.7
click at [459, 308] on p "Complex Number - A number which can be written in the form a + bi where a and b…" at bounding box center [559, 317] width 430 height 29
click at [532, 290] on p "Real Numbers - The set of Rational Numbers with the set of Irrational Numbers a…" at bounding box center [559, 290] width 430 height 15
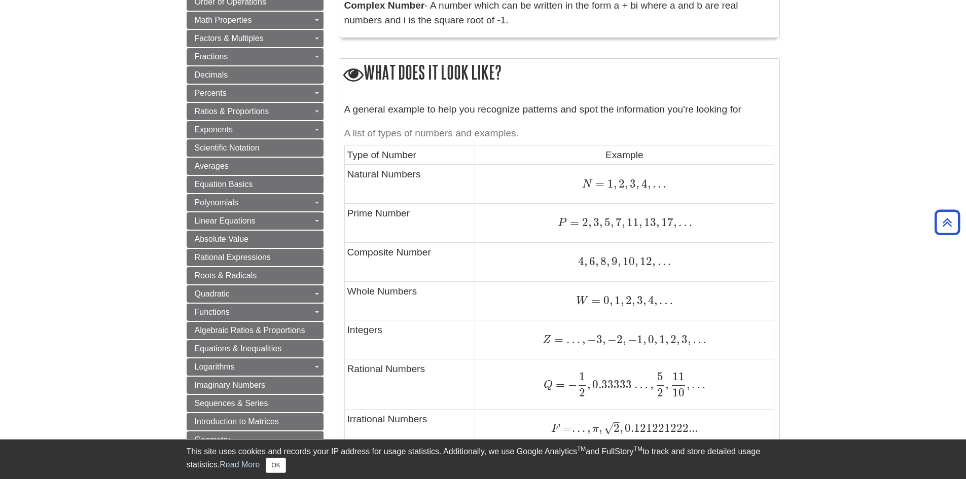
scroll to position [152, 0]
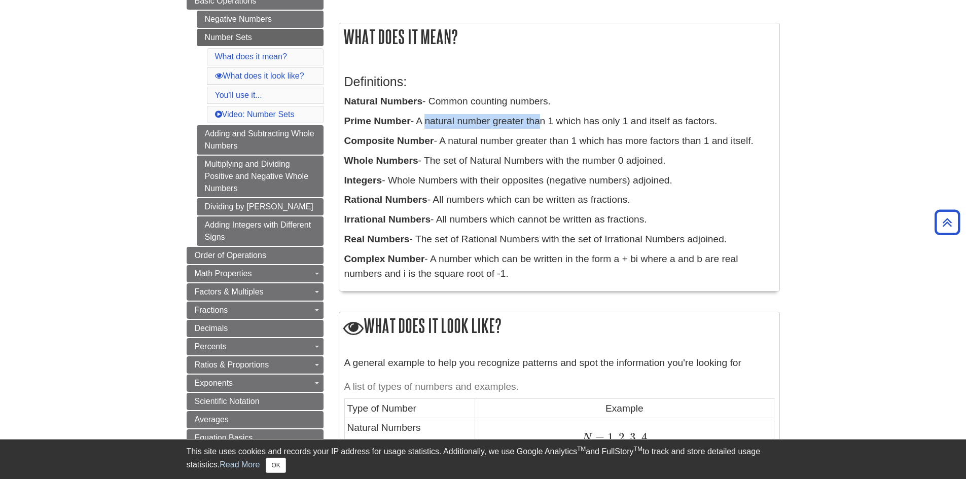
drag, startPoint x: 423, startPoint y: 121, endPoint x: 538, endPoint y: 126, distance: 115.3
click at [538, 126] on p "Prime Number - A natural number greater than 1 which has only 1 and itself as f…" at bounding box center [559, 121] width 430 height 15
click at [616, 148] on p "Composite Number - A natural number greater than 1 which has more factors than …" at bounding box center [559, 141] width 430 height 15
drag, startPoint x: 422, startPoint y: 121, endPoint x: 765, endPoint y: 125, distance: 343.4
click at [765, 125] on p "Prime Number - A natural number greater than 1 which has only 1 and itself as f…" at bounding box center [559, 121] width 430 height 15
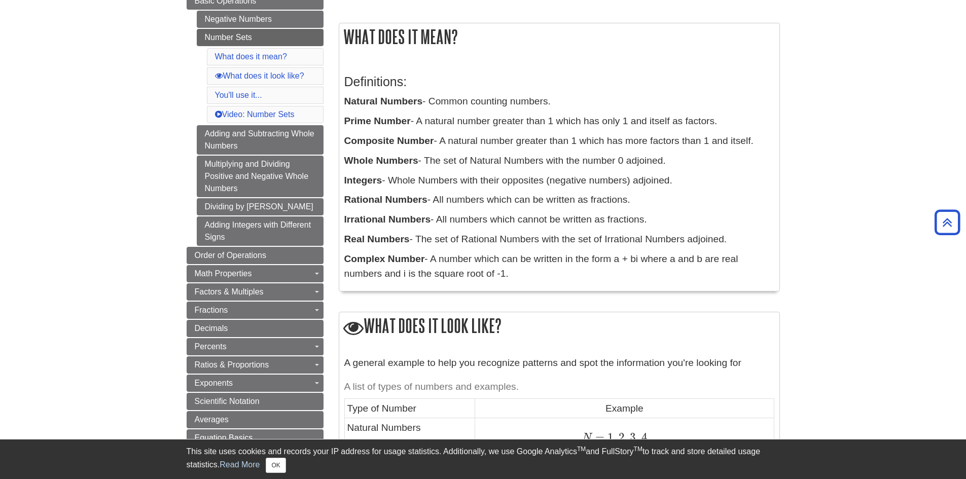
click at [564, 179] on p "Integers - Whole Numbers with their opposites (negative numbers) adjoined." at bounding box center [559, 180] width 430 height 15
drag, startPoint x: 436, startPoint y: 124, endPoint x: 715, endPoint y: 119, distance: 279.0
click at [715, 119] on p "Prime Number - A natural number greater than 1 which has only 1 and itself as f…" at bounding box center [559, 121] width 430 height 15
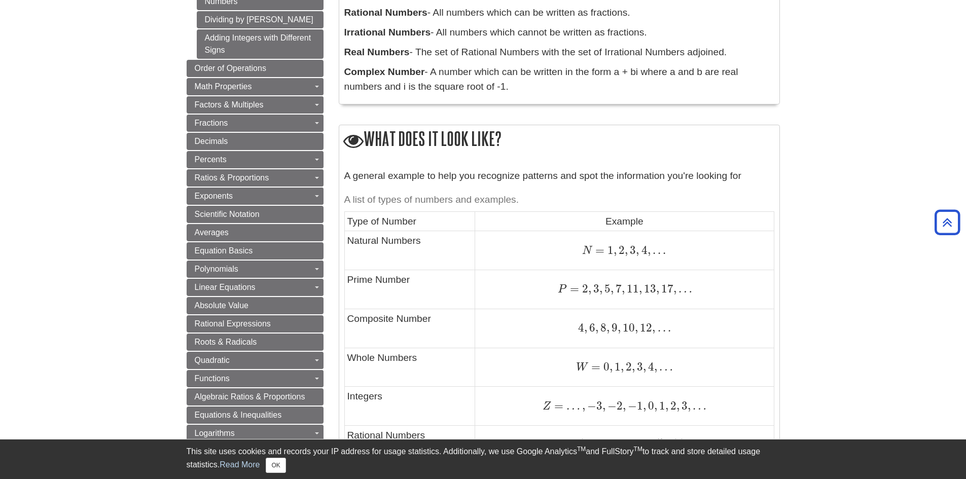
scroll to position [355, 0]
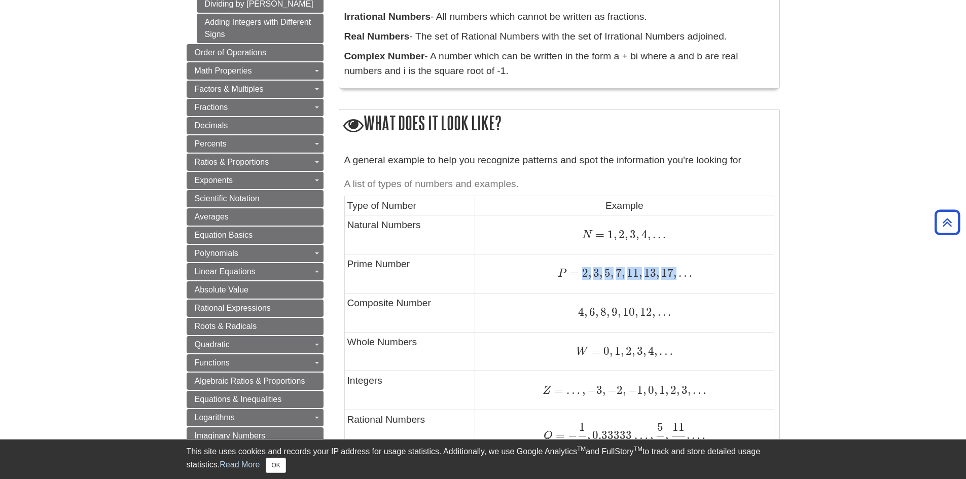
drag, startPoint x: 583, startPoint y: 271, endPoint x: 682, endPoint y: 269, distance: 98.9
click at [682, 269] on span "P = 2 , 3 , 5 , 7 , 11 , 13 , 17 , …" at bounding box center [625, 272] width 134 height 13
click at [675, 271] on span "," at bounding box center [675, 273] width 3 height 14
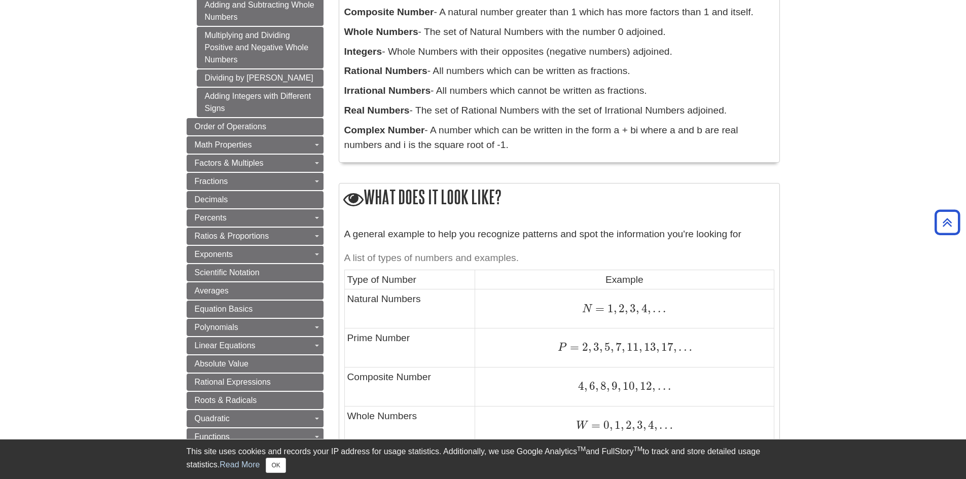
scroll to position [152, 0]
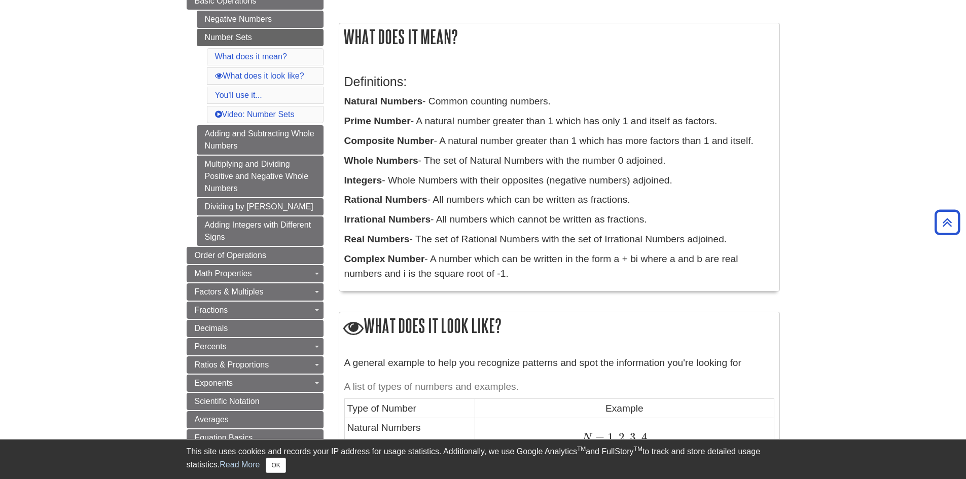
drag, startPoint x: 439, startPoint y: 99, endPoint x: 592, endPoint y: 99, distance: 153.2
click at [592, 99] on p "Natural Numbers - Common counting numbers." at bounding box center [559, 101] width 430 height 15
click at [555, 134] on p "Composite Number - A natural number greater than 1 which has more factors than …" at bounding box center [559, 141] width 430 height 15
drag, startPoint x: 419, startPoint y: 124, endPoint x: 548, endPoint y: 124, distance: 129.3
click at [548, 124] on p "Prime Number - A natural number greater than 1 which has only 1 and itself as f…" at bounding box center [559, 121] width 430 height 15
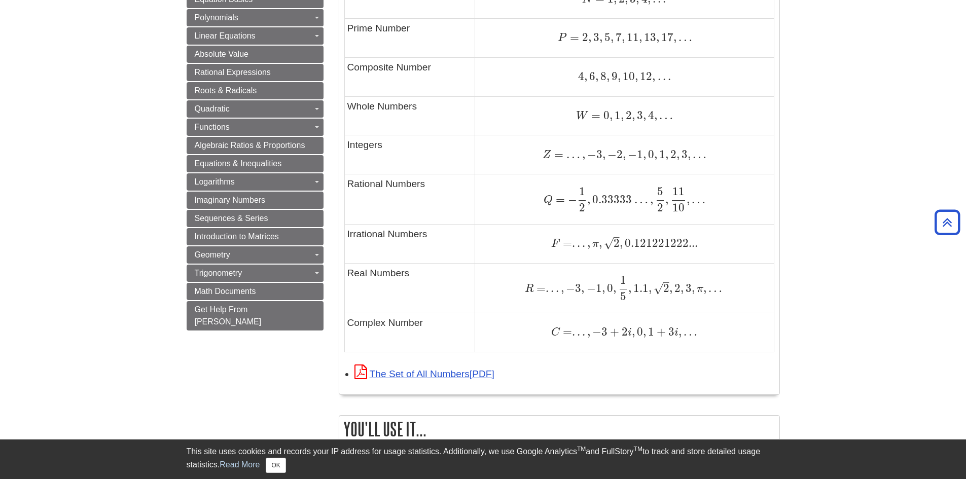
scroll to position [609, 0]
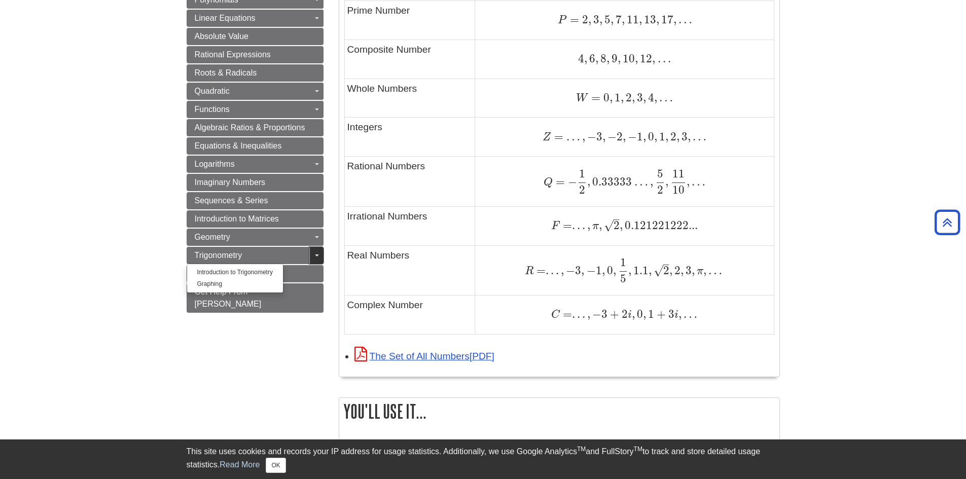
click at [317, 259] on link "Toggle Dropdown" at bounding box center [316, 255] width 14 height 17
click at [315, 257] on span "Guide Page Menu" at bounding box center [317, 256] width 4 height 2
click at [235, 270] on link "Introduction to Trigonometry" at bounding box center [235, 273] width 96 height 12
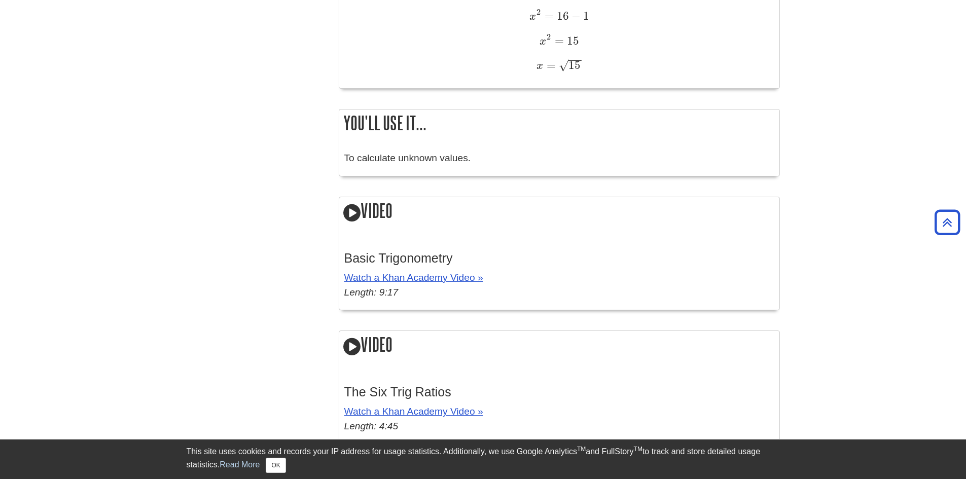
scroll to position [1065, 0]
